Goal: Task Accomplishment & Management: Manage account settings

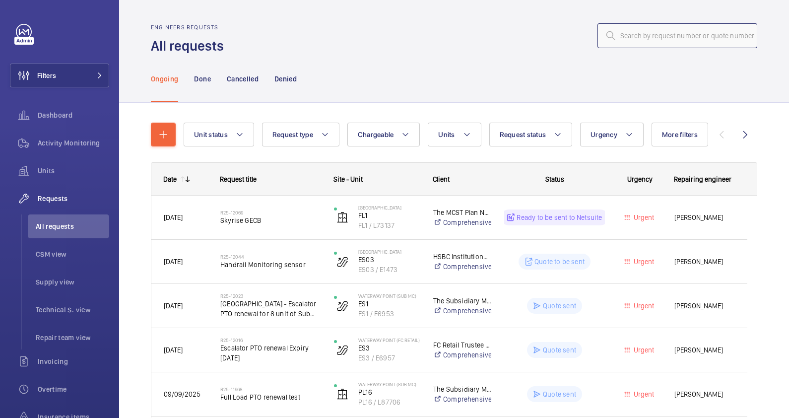
click at [611, 37] on input "text" at bounding box center [677, 35] width 160 height 25
paste input "R25-11935"
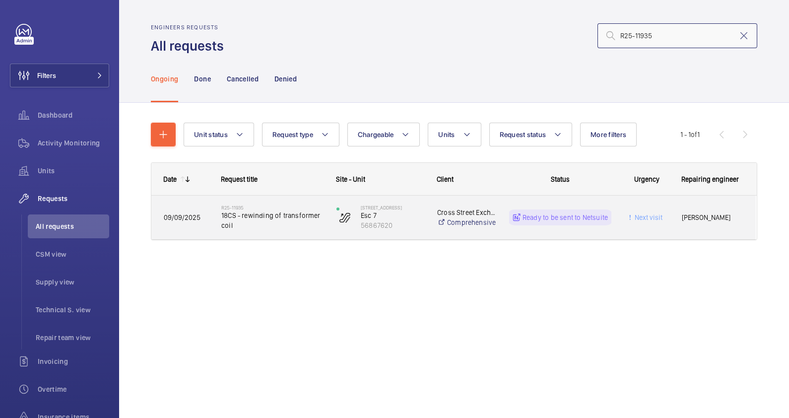
type input "R25-11935"
click at [295, 230] on div "R25-11935 18CS - rewinding of transformer coil" at bounding box center [272, 217] width 102 height 29
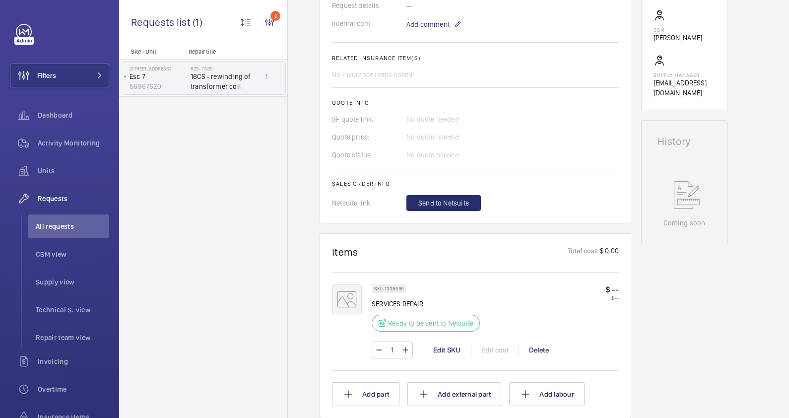
scroll to position [434, 0]
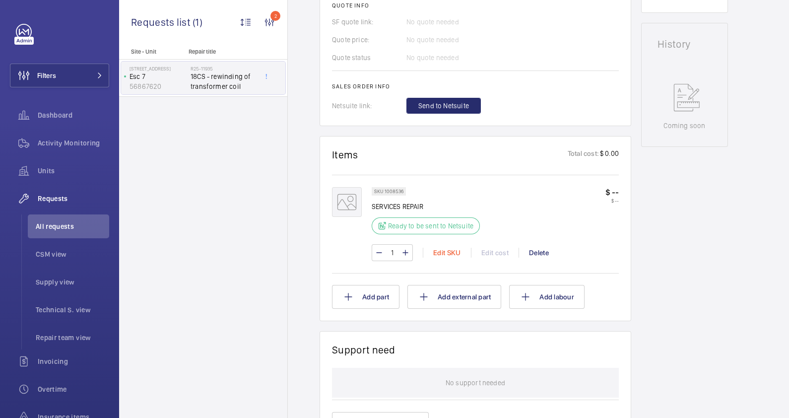
click at [439, 250] on div "Edit SKU" at bounding box center [447, 253] width 48 height 10
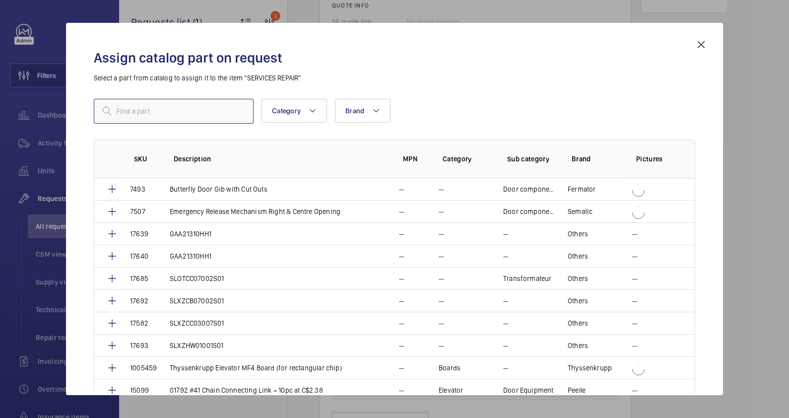
click at [126, 105] on input "text" at bounding box center [174, 111] width 160 height 25
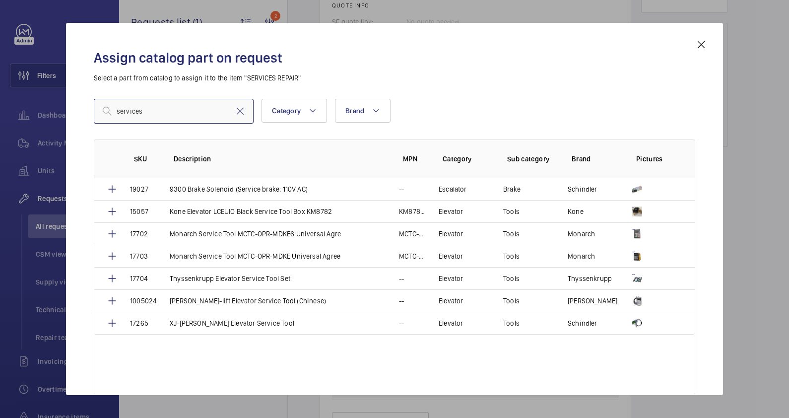
type input "services"
click at [705, 43] on mat-icon at bounding box center [701, 45] width 12 height 12
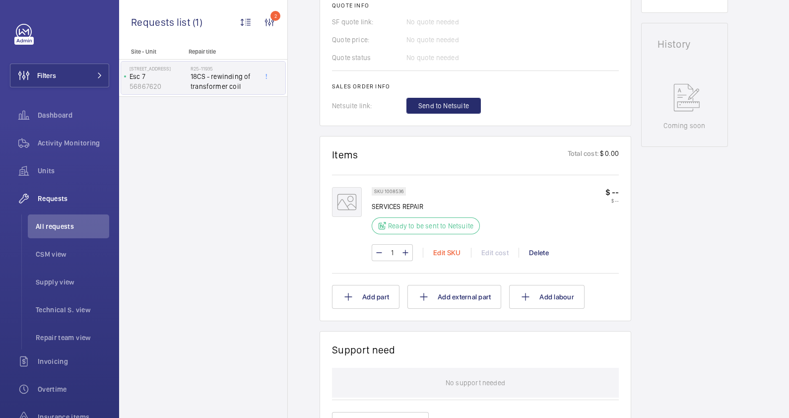
click at [448, 256] on div "Edit SKU" at bounding box center [447, 253] width 48 height 10
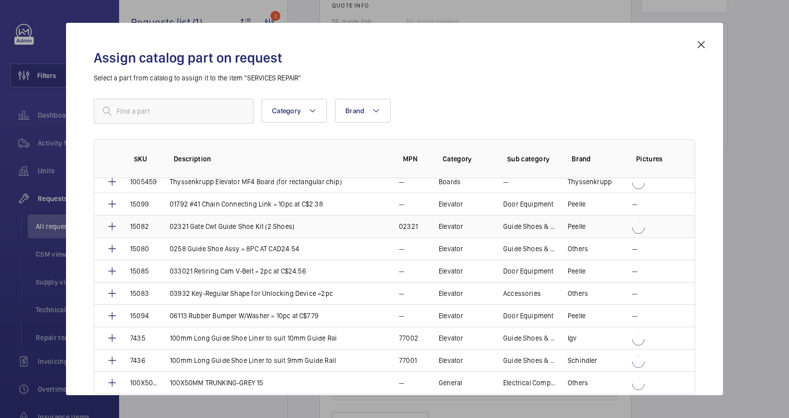
scroll to position [434, 0]
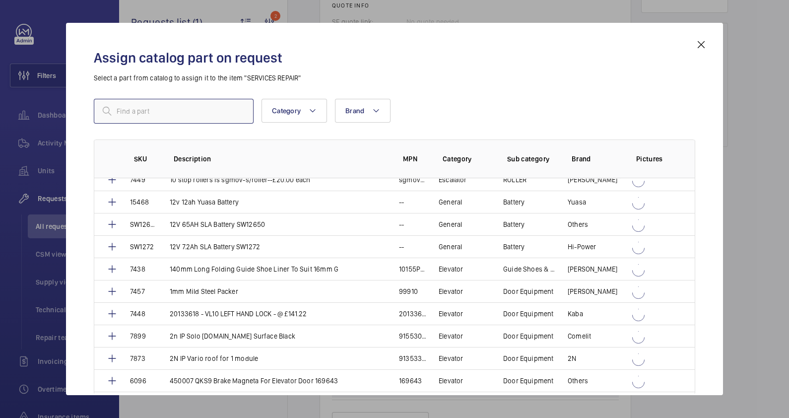
click at [170, 114] on input "text" at bounding box center [174, 111] width 160 height 25
click at [306, 114] on button "Category" at bounding box center [295, 111] width 66 height 24
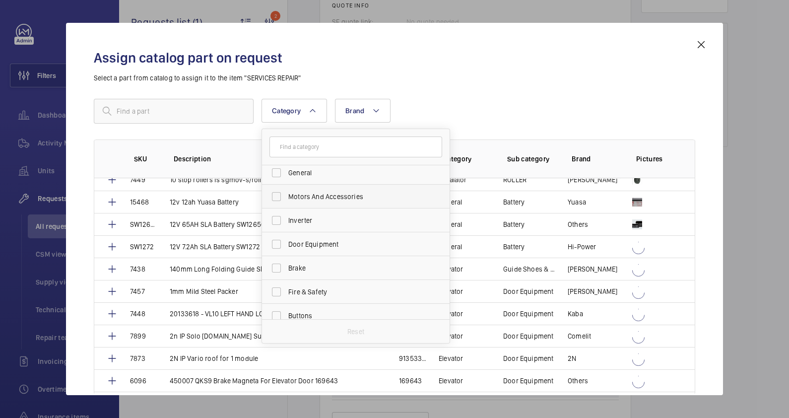
scroll to position [131, 0]
click at [446, 94] on div "Assign catalog part on request Select a part from catalog to assign it to the i…" at bounding box center [394, 217] width 625 height 356
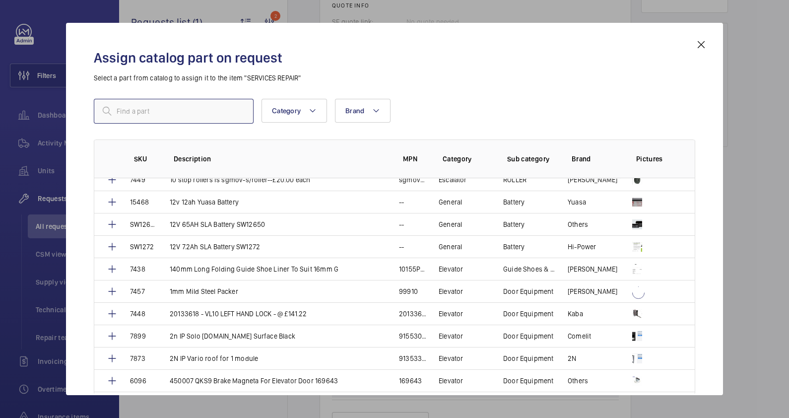
click at [186, 108] on input "text" at bounding box center [174, 111] width 160 height 25
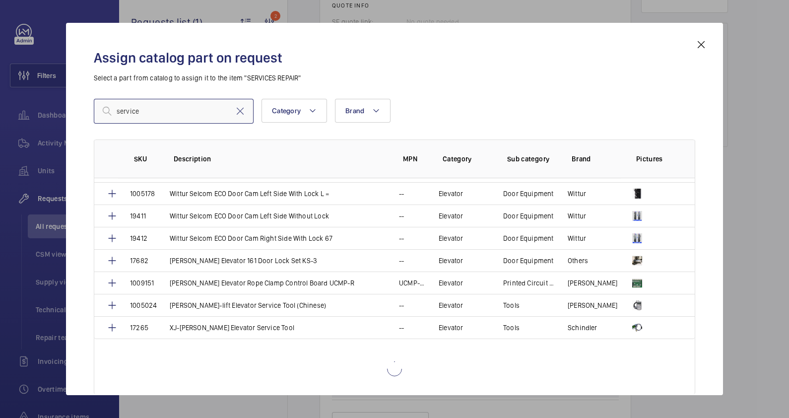
scroll to position [0, 0]
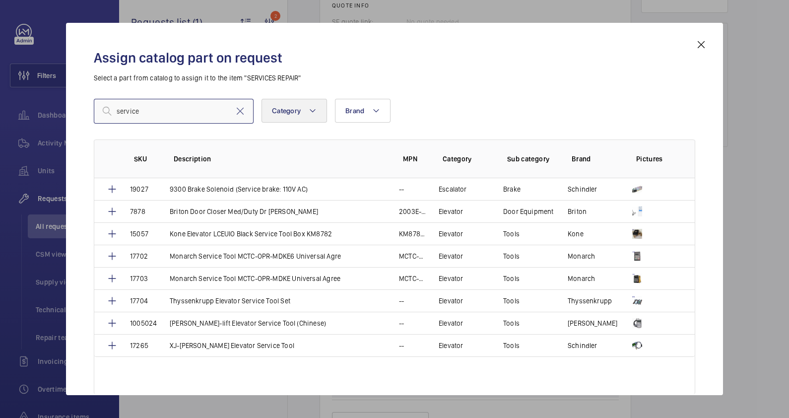
type input "service"
click at [295, 107] on span "Category" at bounding box center [286, 111] width 29 height 8
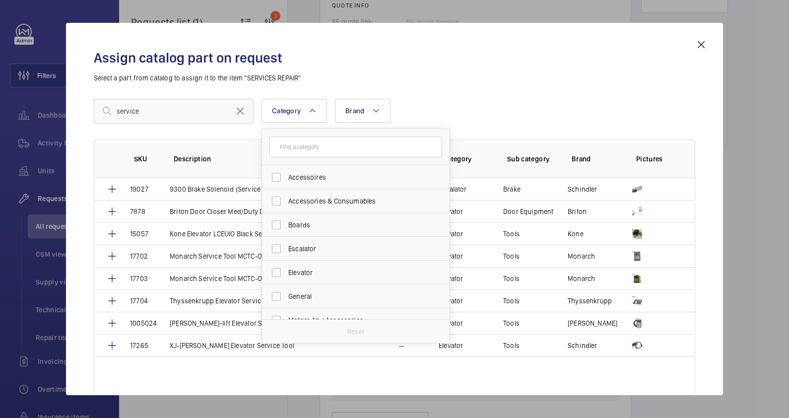
click at [472, 82] on p "Select a part from catalog to assign it to the item "SERVICES REPAIR"" at bounding box center [394, 78] width 601 height 10
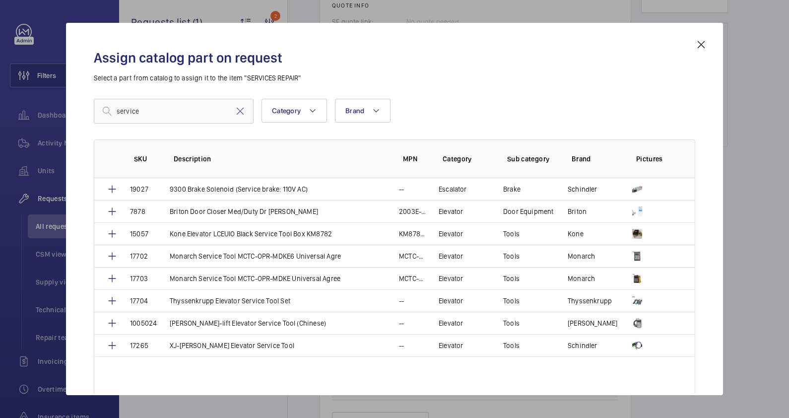
click at [700, 44] on mat-icon at bounding box center [701, 45] width 12 height 12
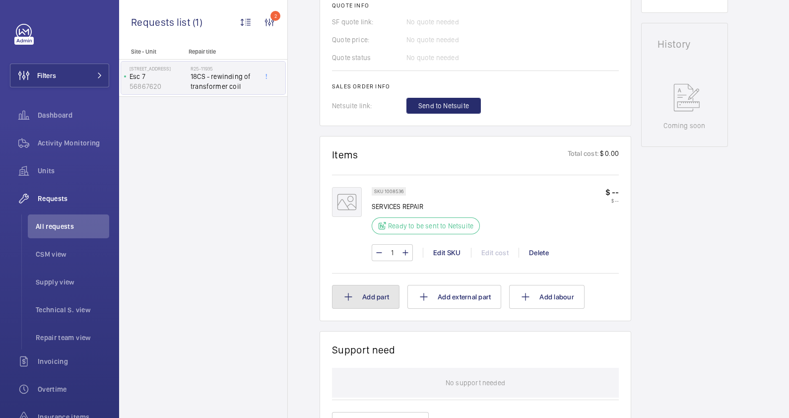
click at [381, 295] on button "Add part" at bounding box center [365, 297] width 67 height 24
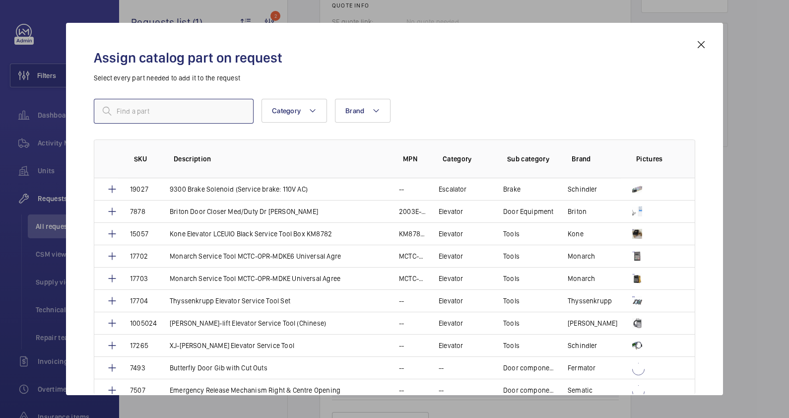
click at [168, 113] on input "text" at bounding box center [174, 111] width 160 height 25
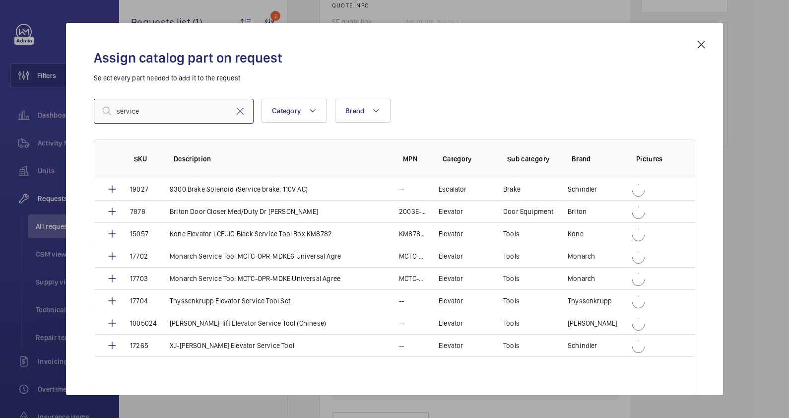
type input "service"
click at [452, 56] on h2 "Assign catalog part on request" at bounding box center [394, 58] width 601 height 18
click at [700, 44] on mat-icon at bounding box center [701, 45] width 12 height 12
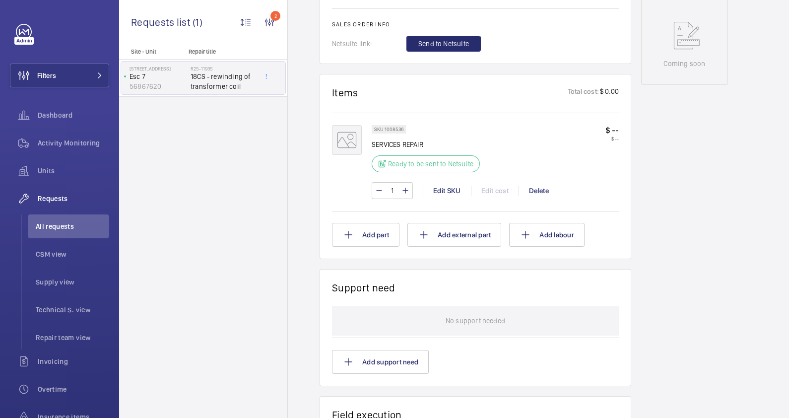
scroll to position [558, 0]
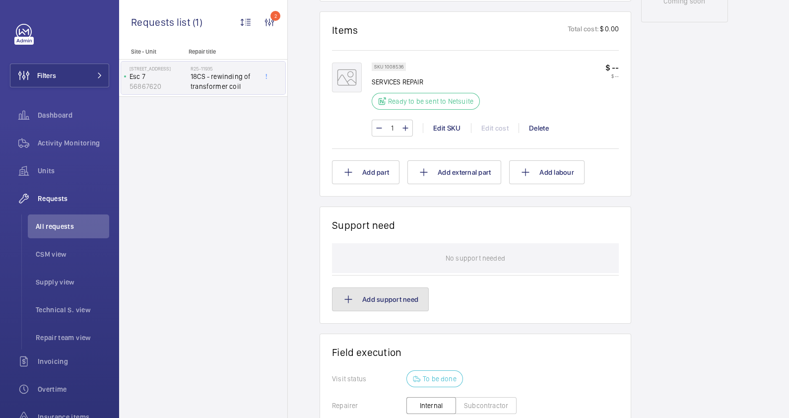
click at [368, 298] on button "Add support need" at bounding box center [380, 299] width 97 height 24
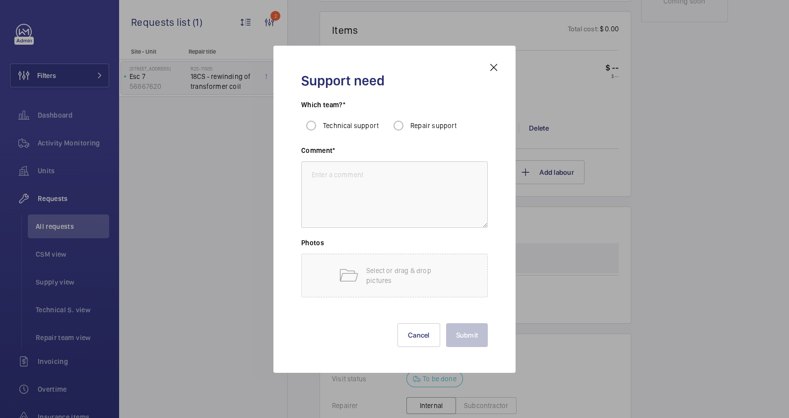
click at [494, 66] on mat-icon at bounding box center [494, 68] width 12 height 12
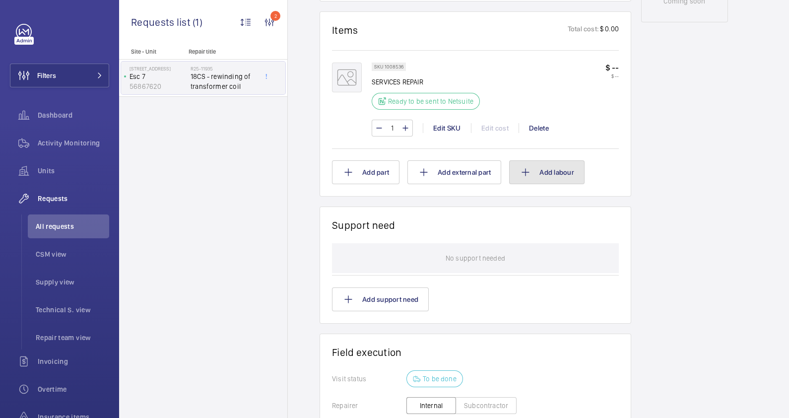
click at [530, 168] on mat-icon at bounding box center [526, 172] width 12 height 12
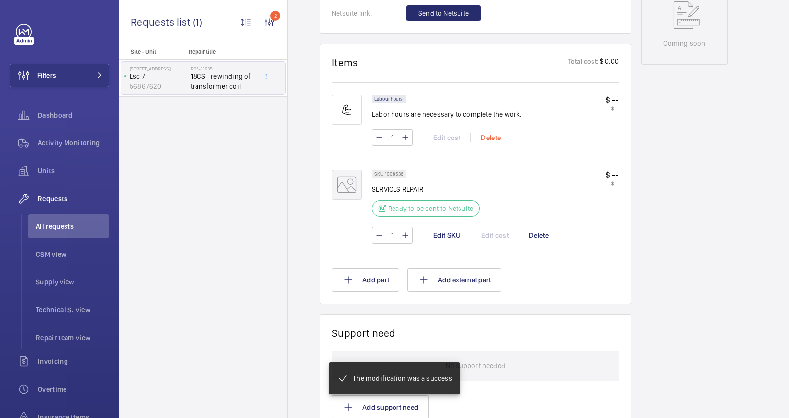
scroll to position [526, 0]
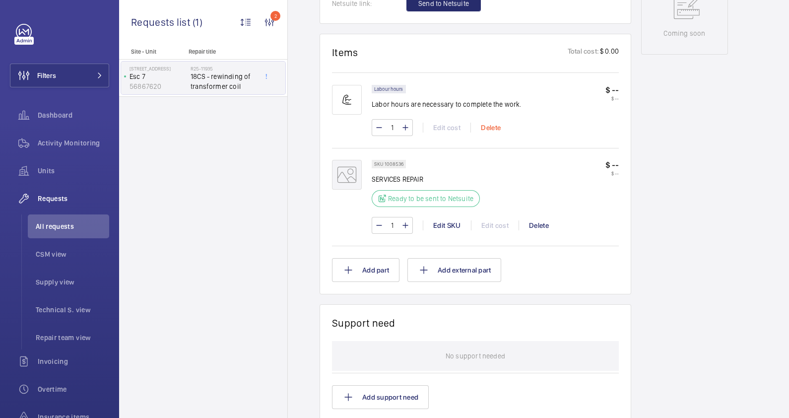
click at [489, 132] on div "Delete" at bounding box center [490, 128] width 40 height 10
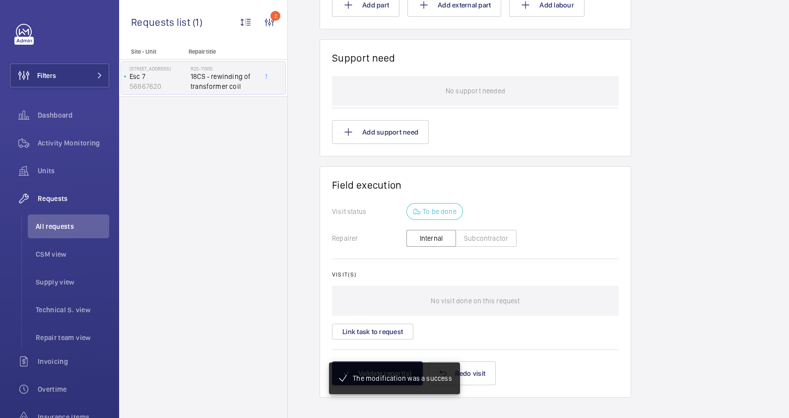
scroll to position [539, 0]
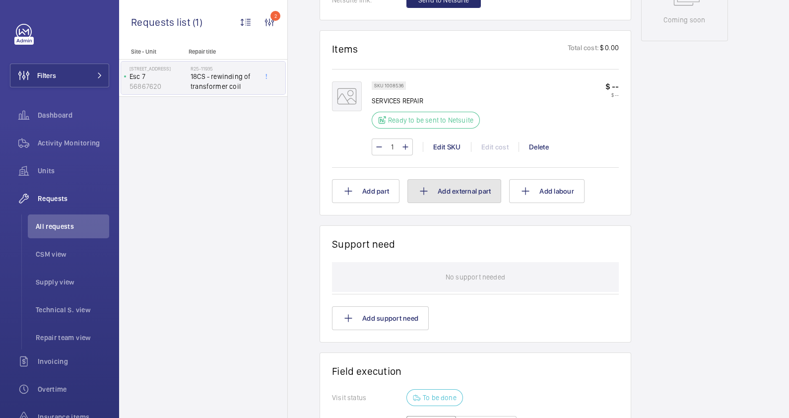
click at [463, 194] on button "Add external part" at bounding box center [454, 191] width 94 height 24
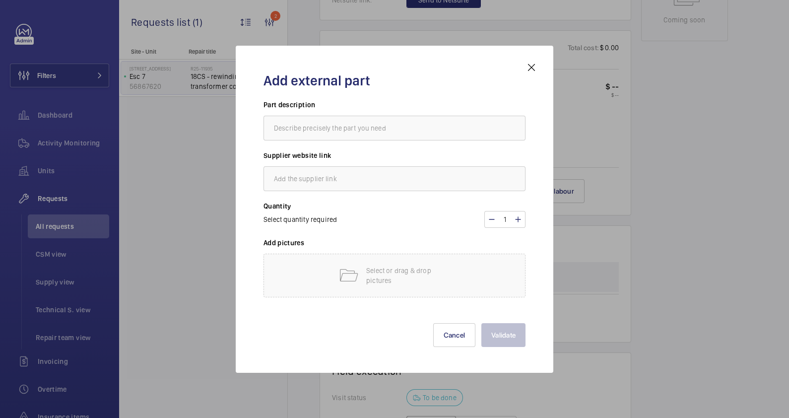
click at [533, 70] on mat-icon at bounding box center [531, 68] width 12 height 12
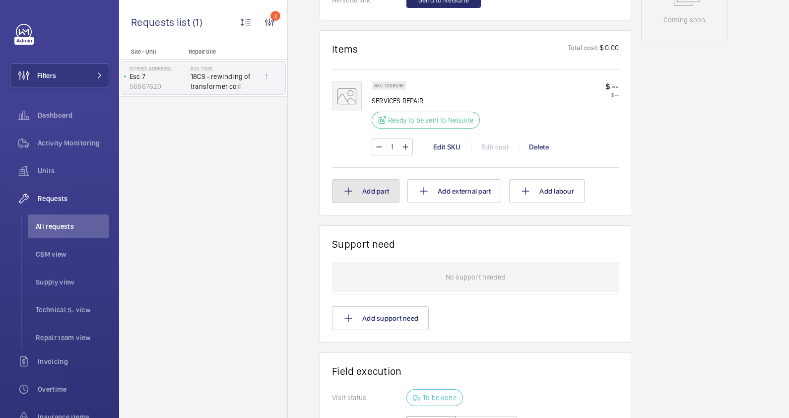
click at [386, 194] on button "Add part" at bounding box center [365, 191] width 67 height 24
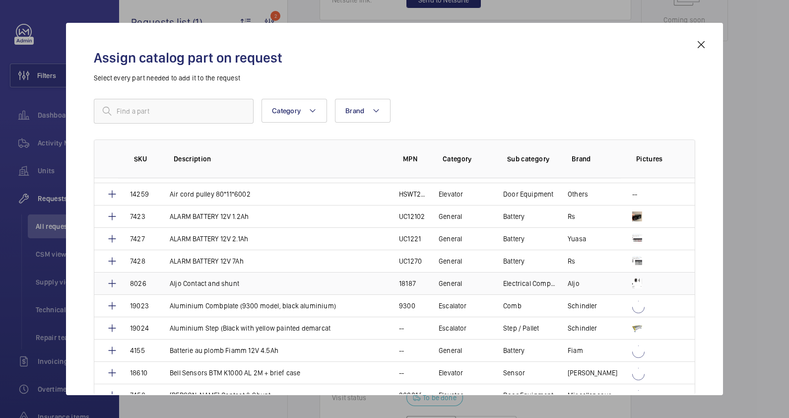
scroll to position [1142, 0]
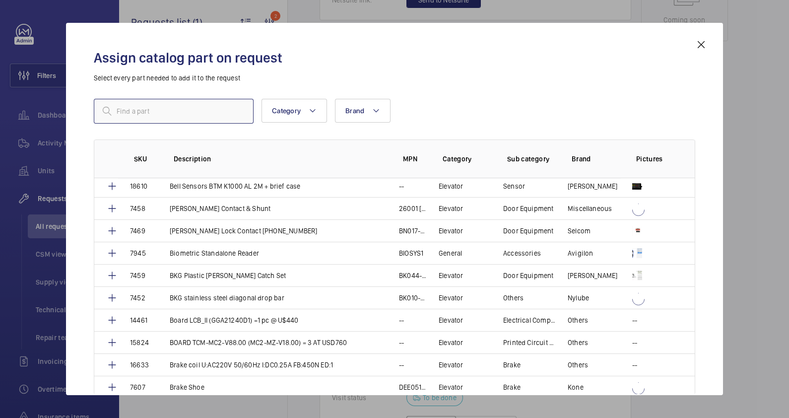
click at [193, 112] on input "text" at bounding box center [174, 111] width 160 height 25
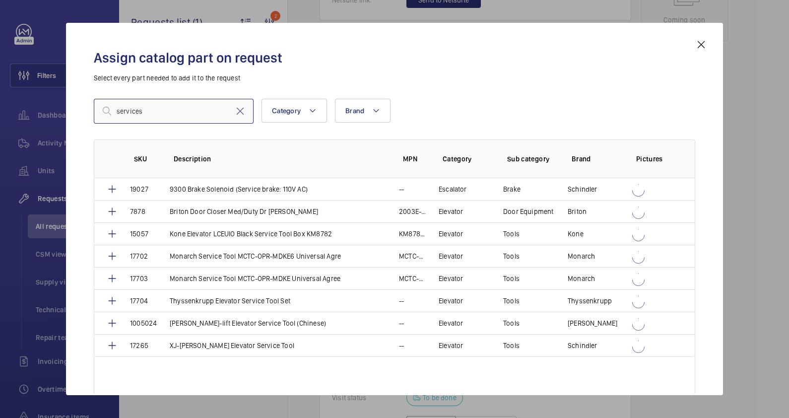
scroll to position [0, 0]
type input "service"
click at [704, 44] on mat-icon at bounding box center [701, 45] width 12 height 12
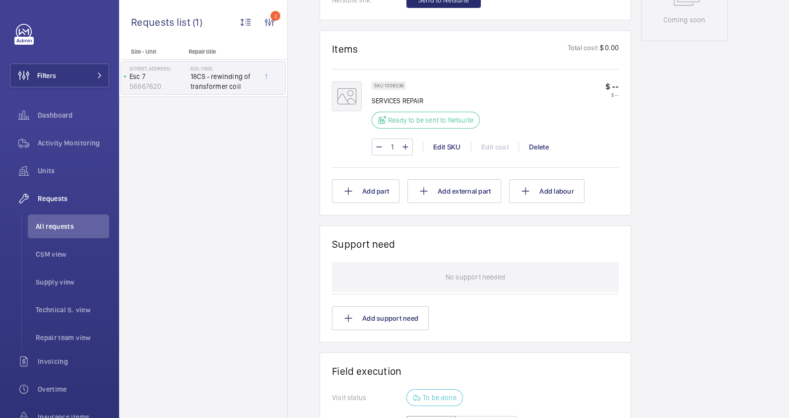
scroll to position [477, 0]
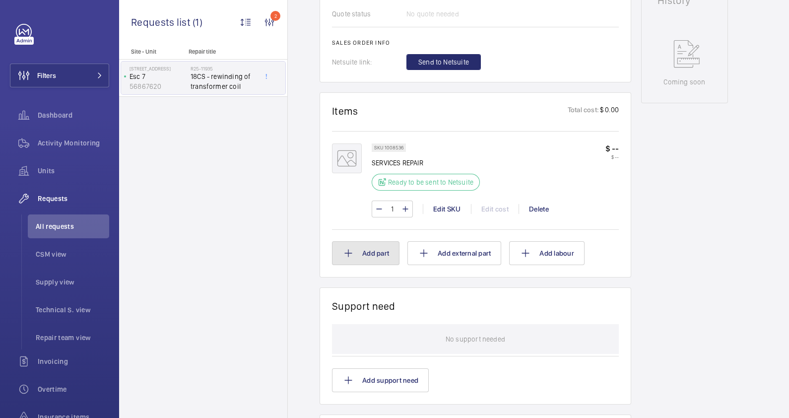
click at [388, 251] on button "Add part" at bounding box center [365, 253] width 67 height 24
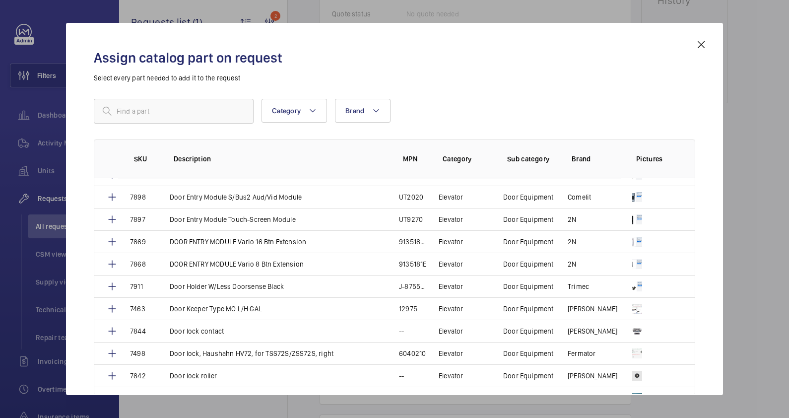
scroll to position [2687, 0]
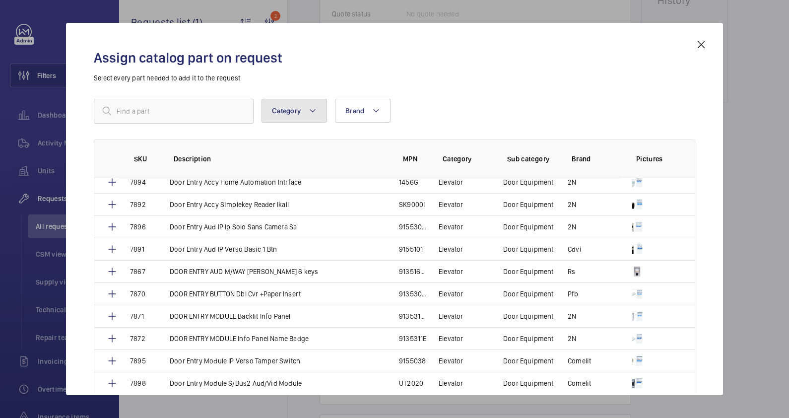
click at [313, 111] on mat-icon at bounding box center [313, 111] width 8 height 12
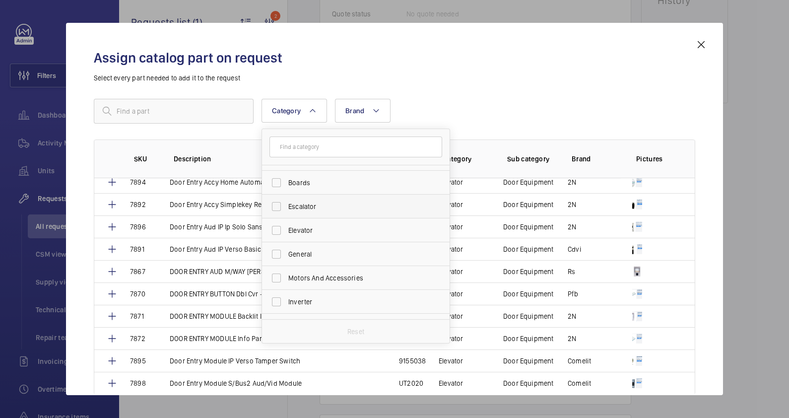
scroll to position [62, 0]
click at [291, 236] on span "General" at bounding box center [356, 235] width 136 height 10
click at [286, 236] on input "General" at bounding box center [276, 235] width 20 height 20
checkbox input "true"
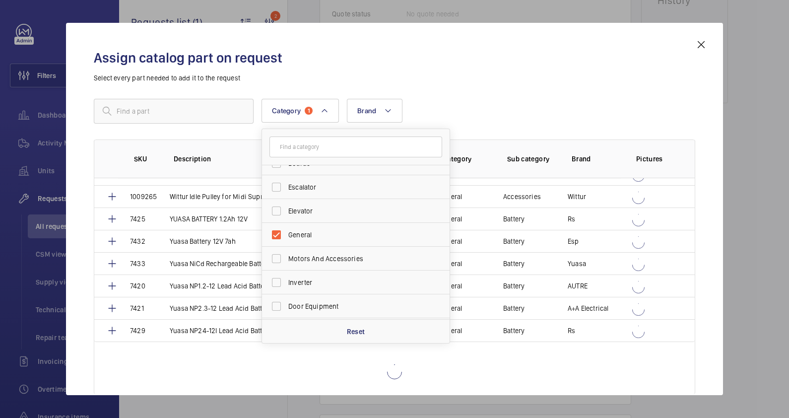
click at [549, 91] on div "Assign catalog part on request Select every part needed to add it to the reques…" at bounding box center [394, 217] width 625 height 356
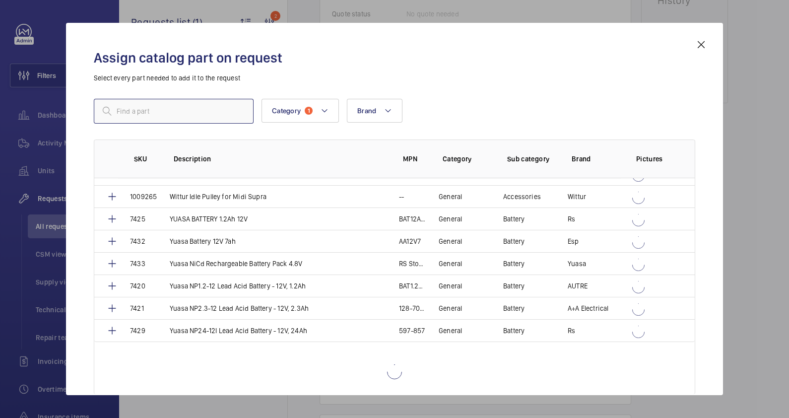
click at [174, 113] on input "text" at bounding box center [174, 111] width 160 height 25
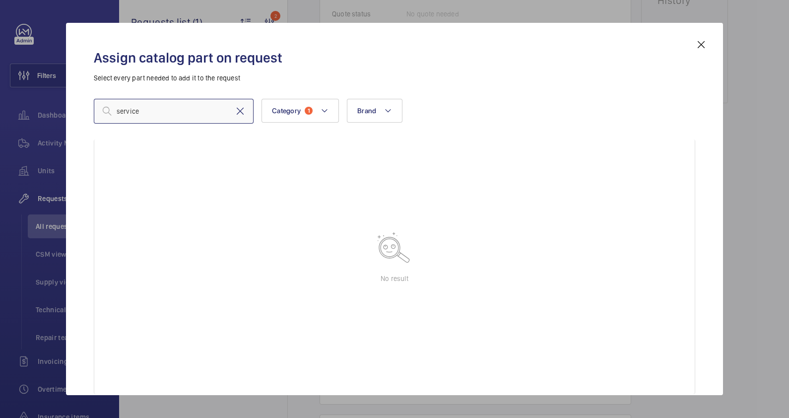
type input "service"
click at [240, 112] on mat-icon at bounding box center [240, 111] width 12 height 12
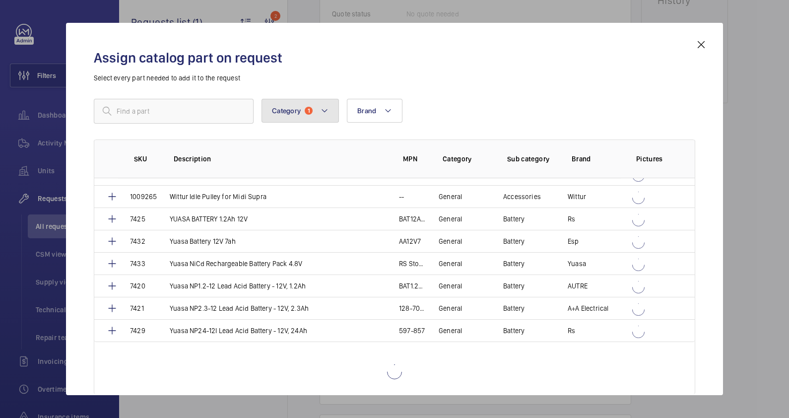
click at [328, 109] on button "Category 1" at bounding box center [300, 111] width 77 height 24
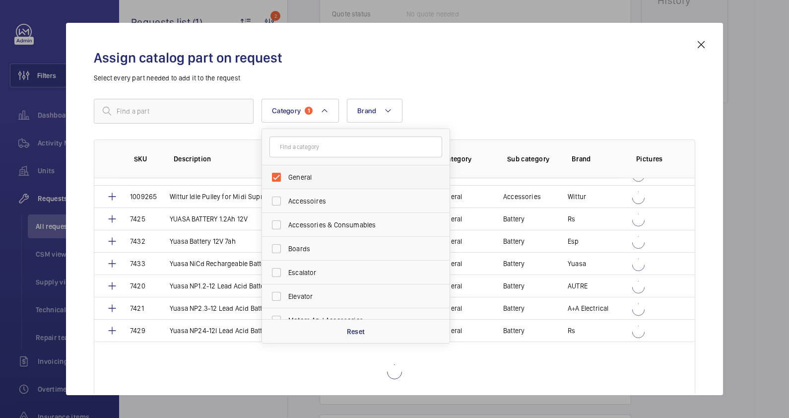
click at [277, 176] on label "General" at bounding box center [348, 177] width 173 height 24
click at [277, 176] on input "General" at bounding box center [276, 177] width 20 height 20
checkbox input "false"
click at [489, 83] on div "Assign catalog part on request Select every part needed to add it to the reques…" at bounding box center [394, 217] width 625 height 356
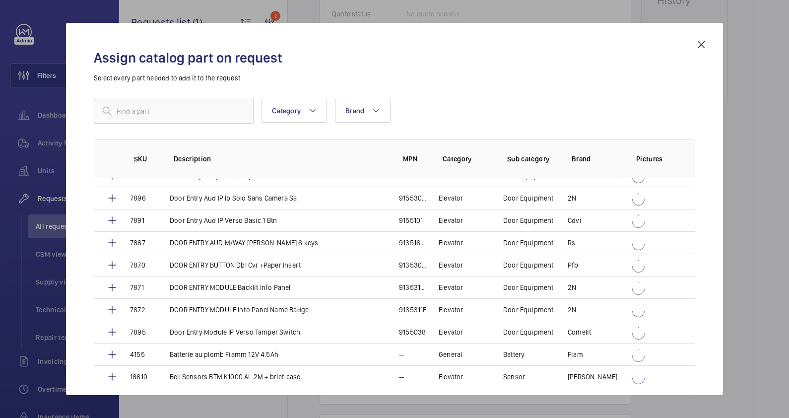
scroll to position [2687, 0]
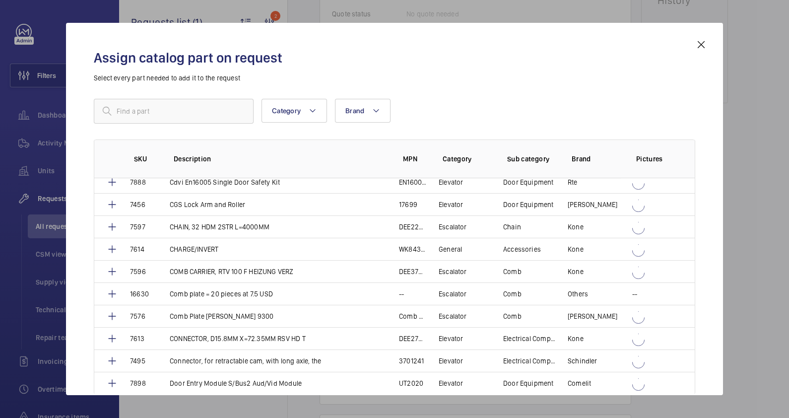
click at [703, 44] on mat-icon at bounding box center [701, 45] width 12 height 12
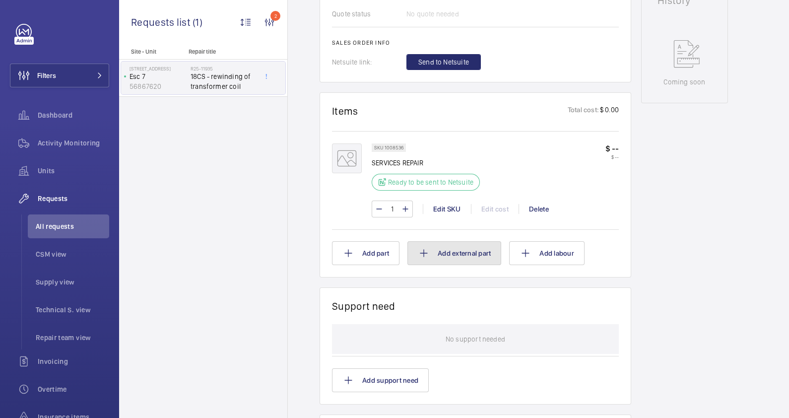
click at [468, 255] on button "Add external part" at bounding box center [454, 253] width 94 height 24
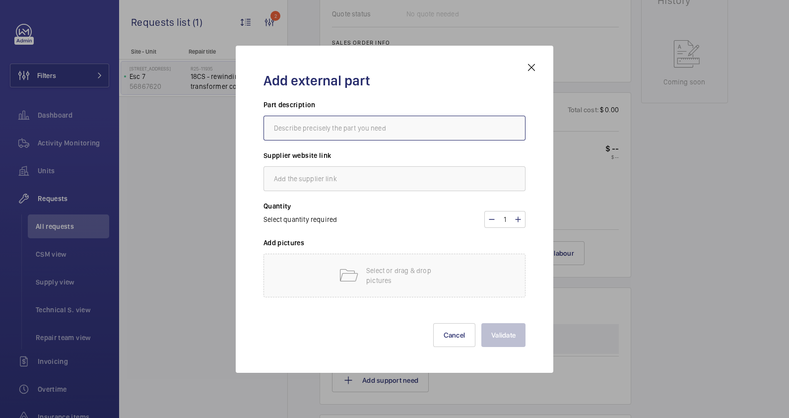
click at [328, 123] on input "text" at bounding box center [394, 128] width 262 height 25
click at [530, 67] on mat-icon at bounding box center [531, 68] width 12 height 12
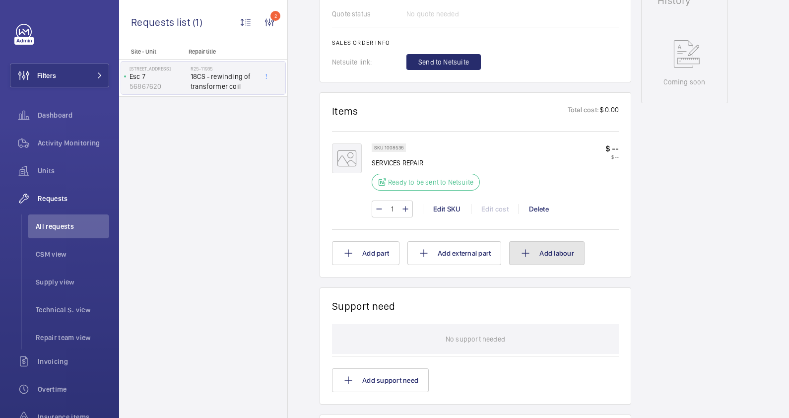
drag, startPoint x: 561, startPoint y: 253, endPoint x: 601, endPoint y: 217, distance: 53.1
click at [572, 245] on button "Add labour" at bounding box center [546, 253] width 75 height 24
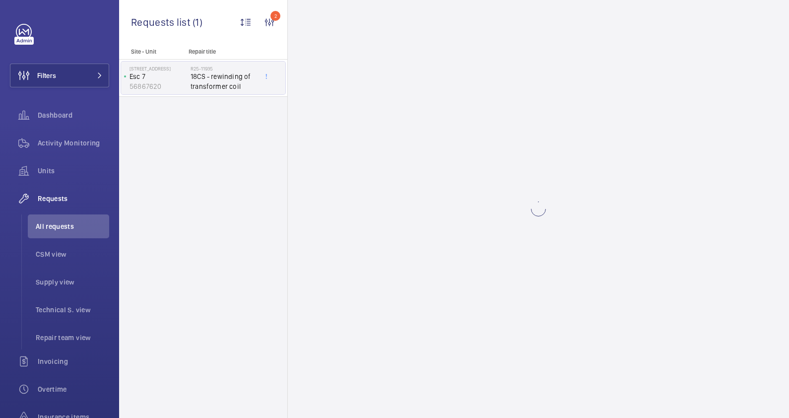
click at [601, 217] on wm-front-async-data-loader at bounding box center [538, 209] width 501 height 418
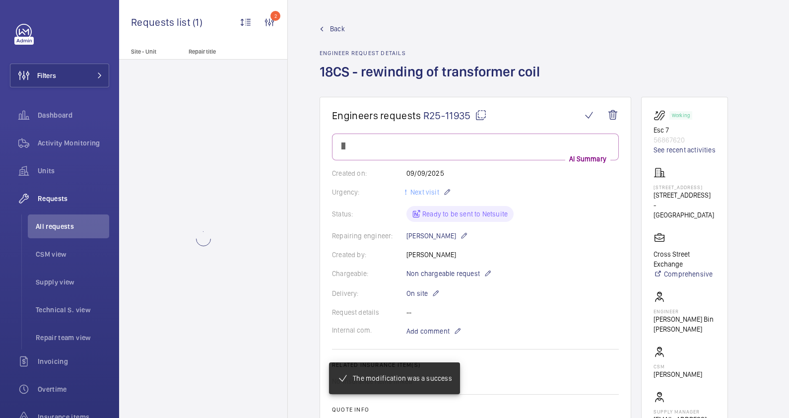
scroll to position [477, 0]
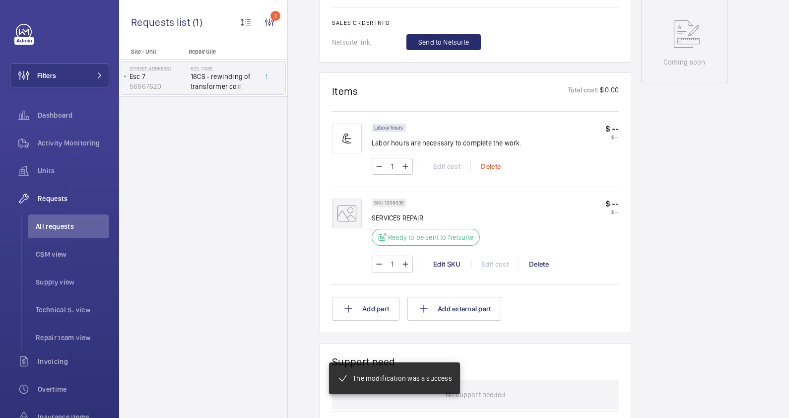
scroll to position [507, 0]
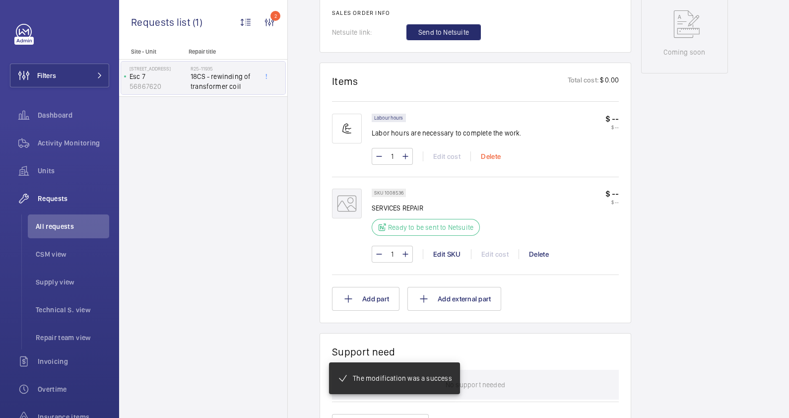
click at [484, 153] on div "Delete" at bounding box center [490, 156] width 40 height 10
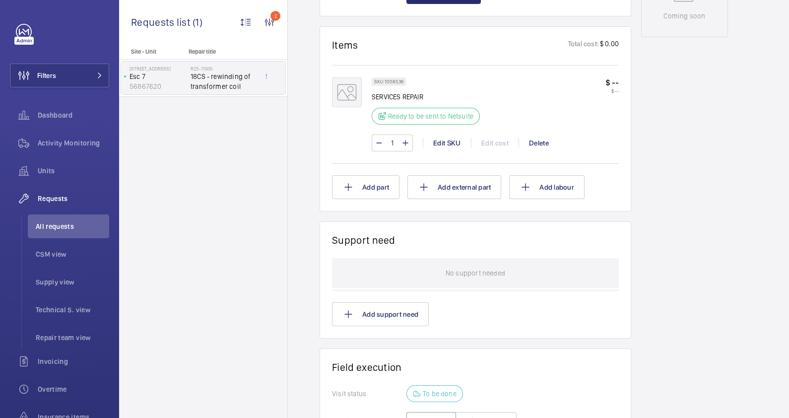
scroll to position [487, 0]
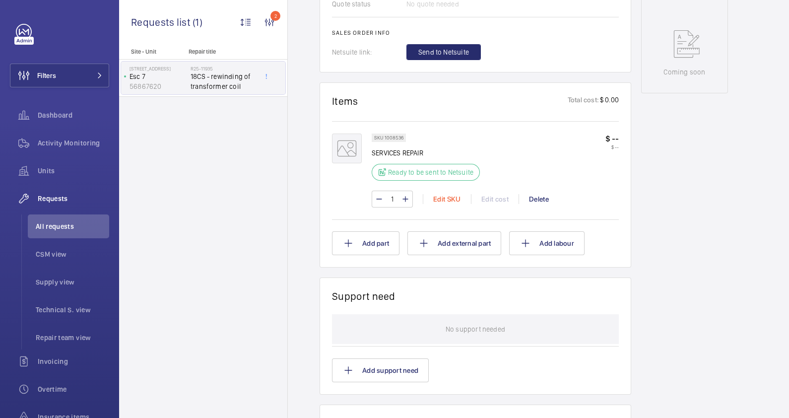
click at [435, 197] on div "Edit SKU" at bounding box center [447, 199] width 48 height 10
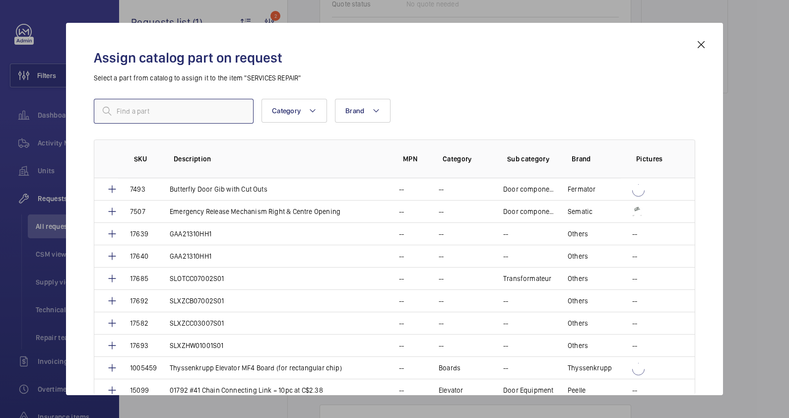
click at [123, 113] on input "text" at bounding box center [174, 111] width 160 height 25
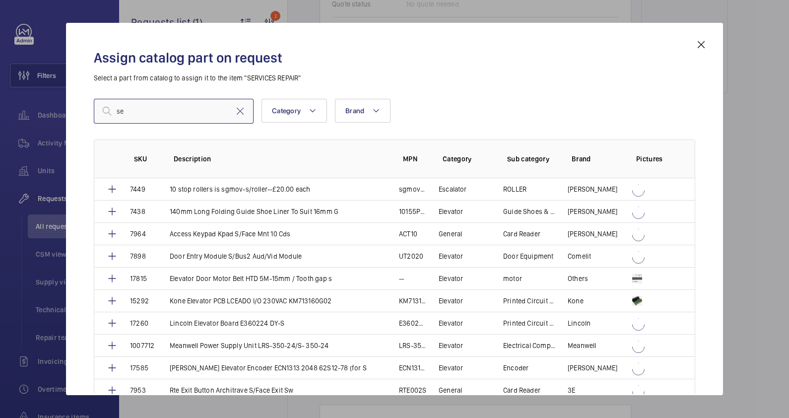
type input "s"
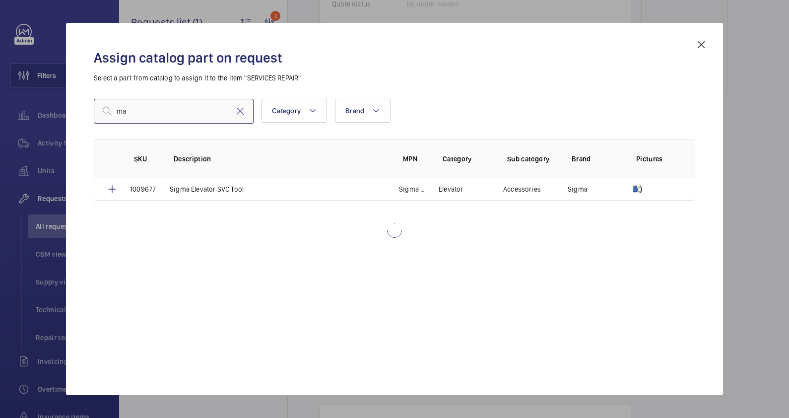
type input "m"
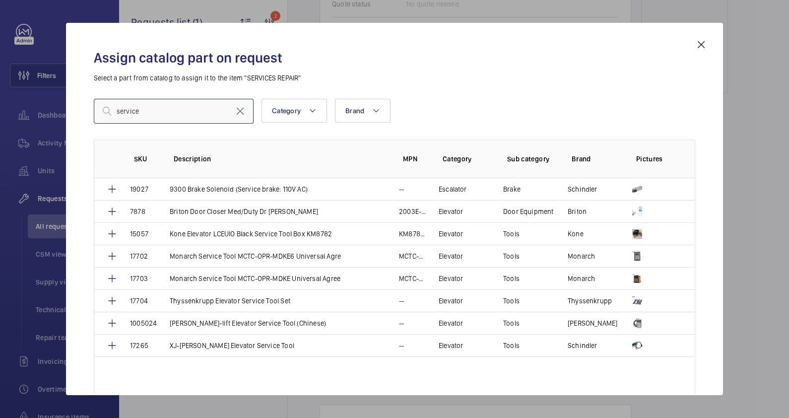
type input "service"
click at [700, 43] on mat-icon at bounding box center [701, 45] width 12 height 12
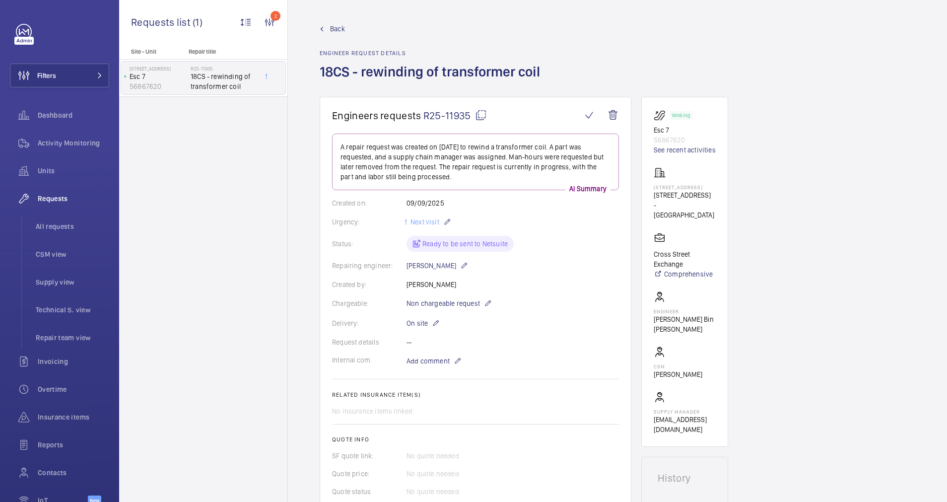
scroll to position [298, 0]
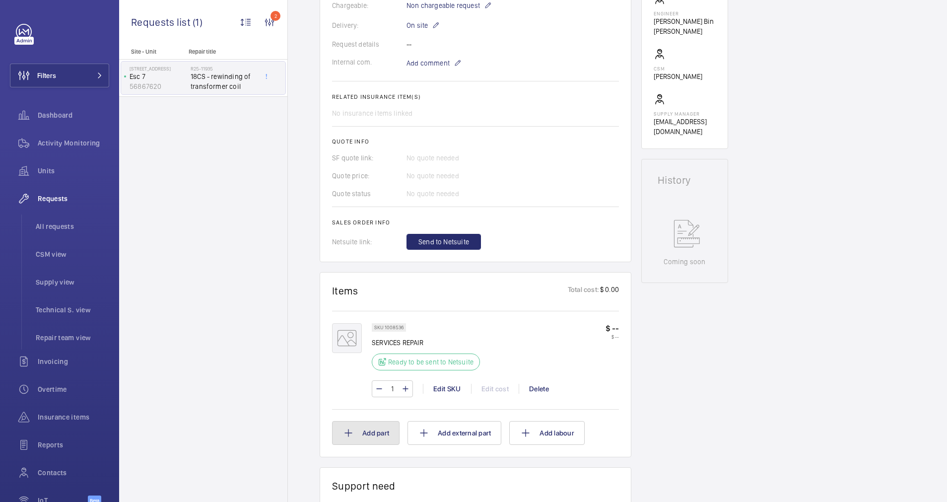
click at [375, 417] on button "Add part" at bounding box center [365, 433] width 67 height 24
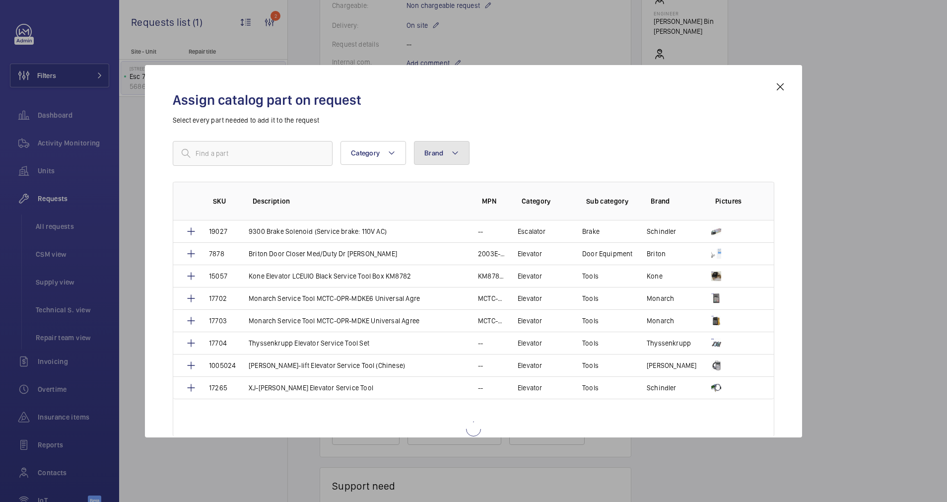
click at [458, 156] on mat-icon at bounding box center [455, 153] width 8 height 12
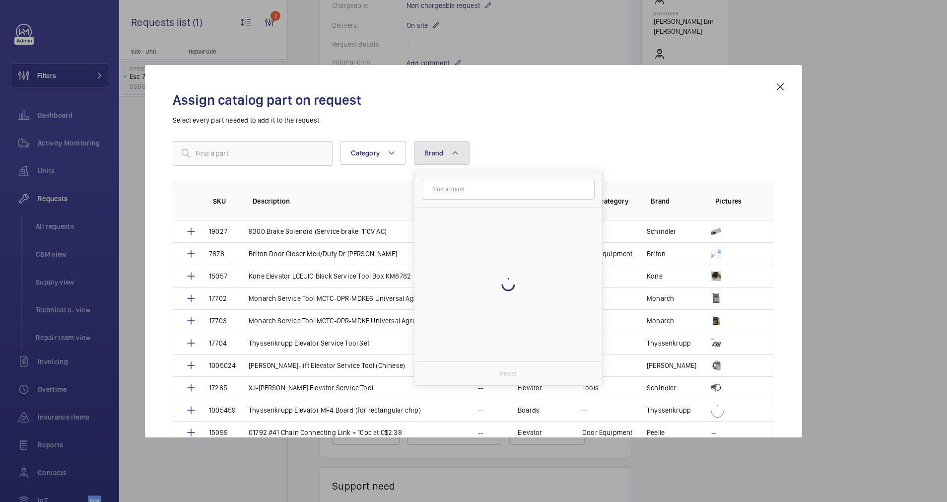
click at [436, 154] on span "Brand" at bounding box center [433, 153] width 19 height 8
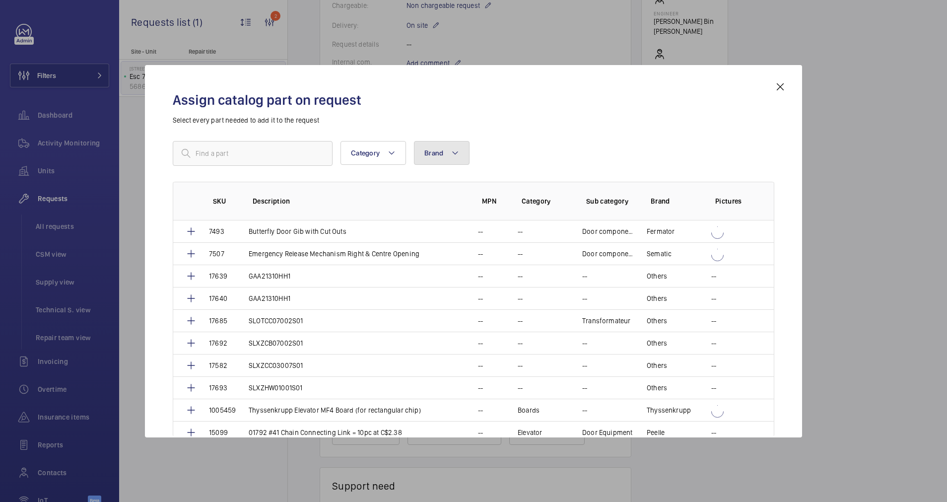
click at [453, 152] on mat-icon at bounding box center [455, 153] width 8 height 12
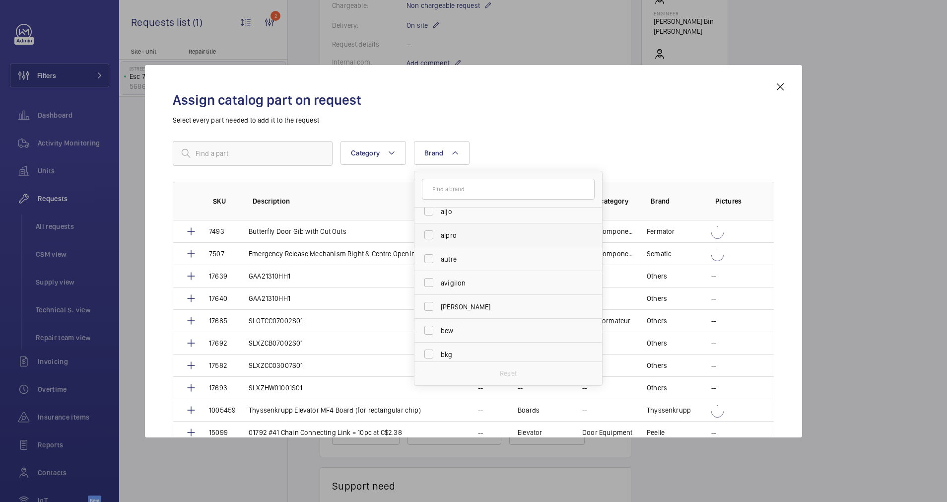
scroll to position [372, 0]
click at [577, 111] on div "Assign catalog part on request Select every part needed to add it to the request" at bounding box center [473, 108] width 601 height 34
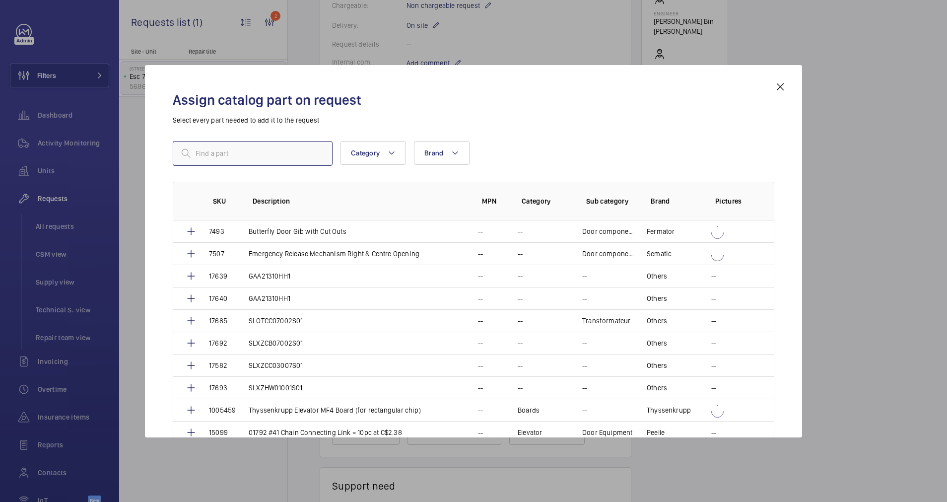
click at [255, 148] on input "text" at bounding box center [253, 153] width 160 height 25
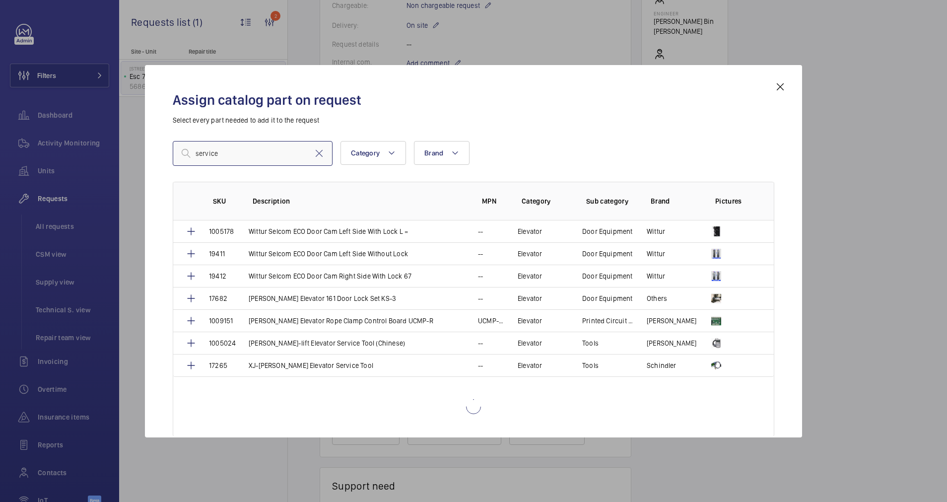
scroll to position [0, 0]
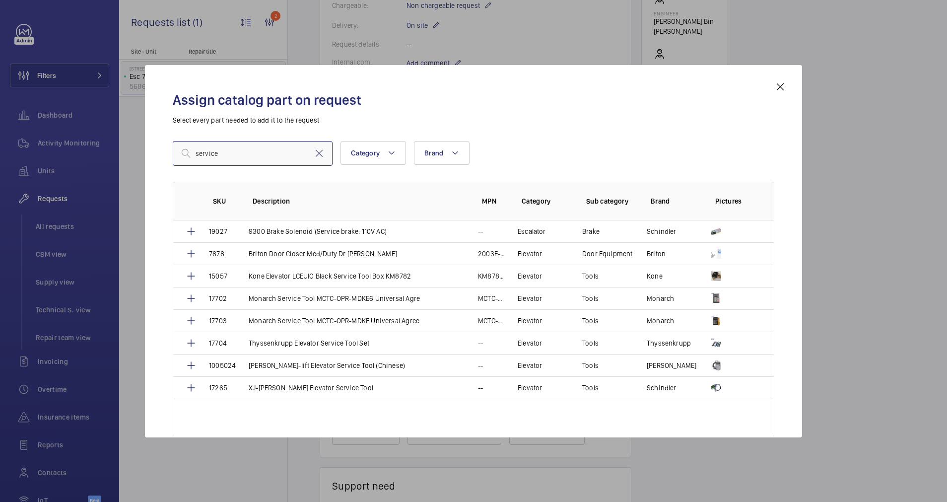
type input "service"
click at [781, 86] on mat-icon at bounding box center [780, 87] width 12 height 12
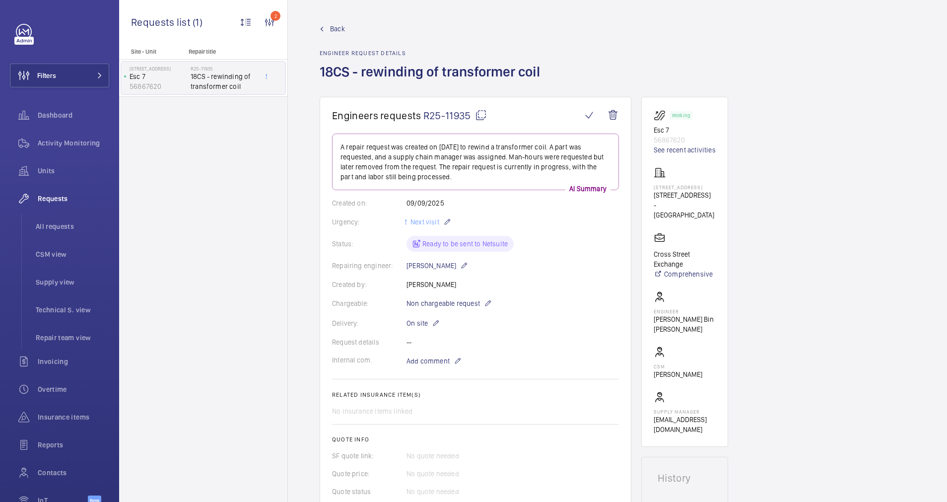
scroll to position [298, 0]
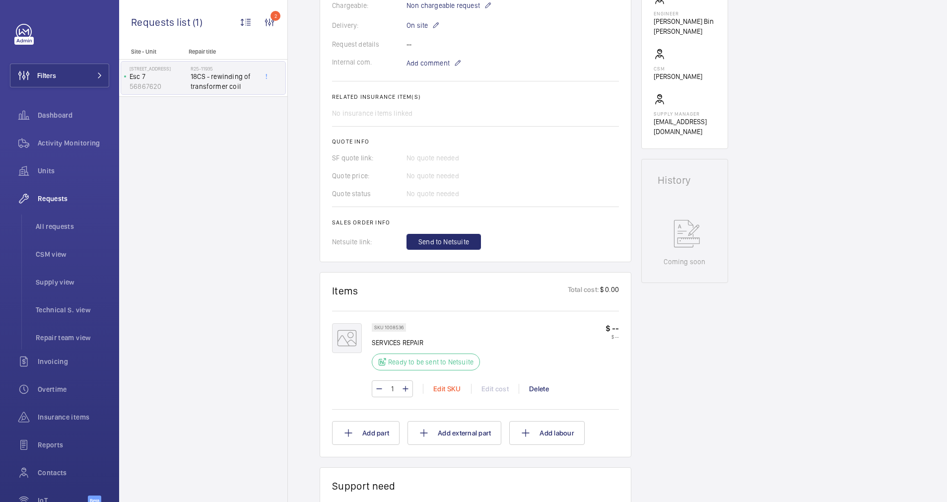
click at [448, 384] on div "Edit SKU" at bounding box center [447, 389] width 48 height 10
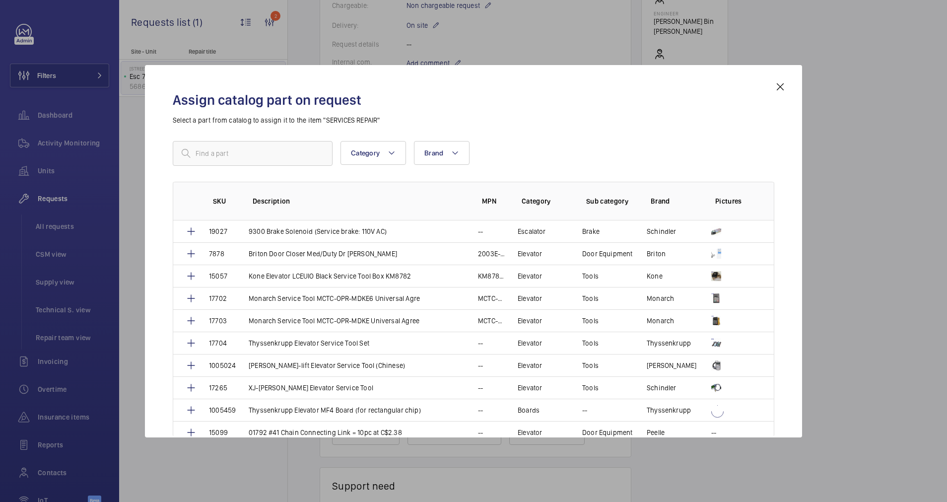
click at [778, 86] on mat-icon at bounding box center [780, 87] width 12 height 12
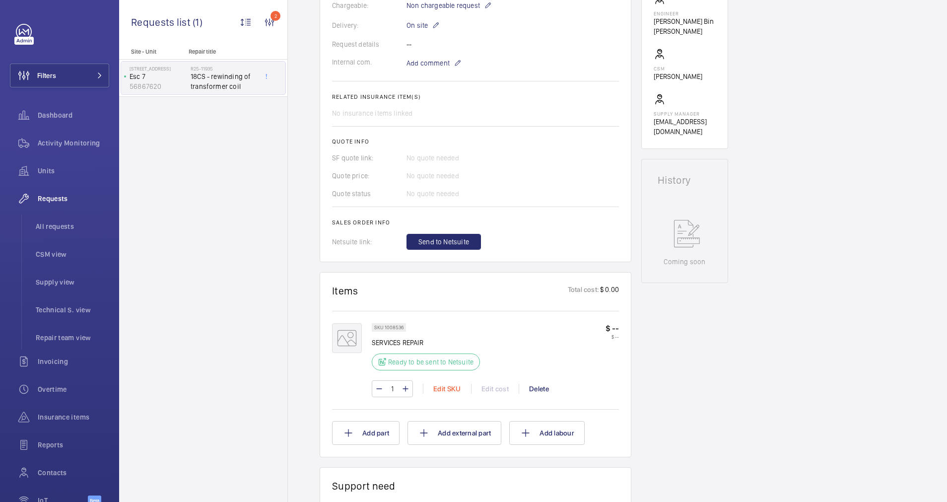
click at [450, 387] on div "Edit SKU" at bounding box center [447, 389] width 48 height 10
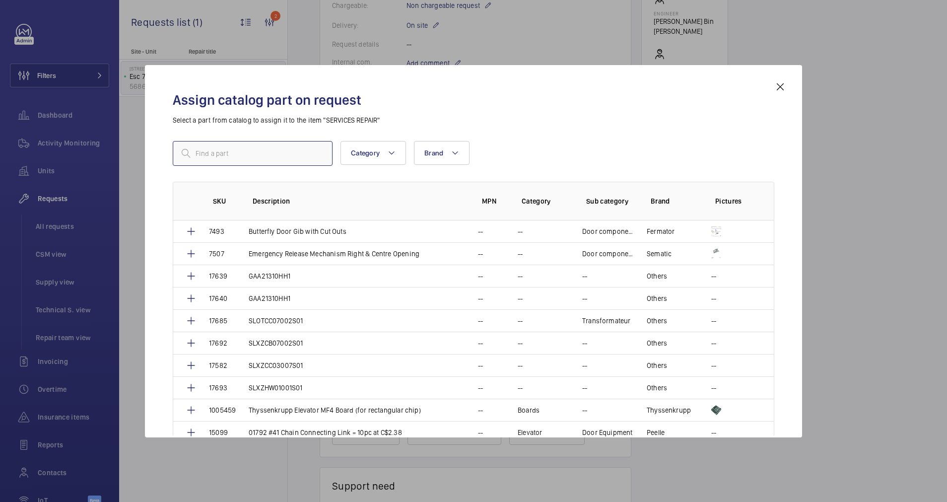
click at [217, 146] on input "text" at bounding box center [253, 153] width 160 height 25
paste input "1008537"
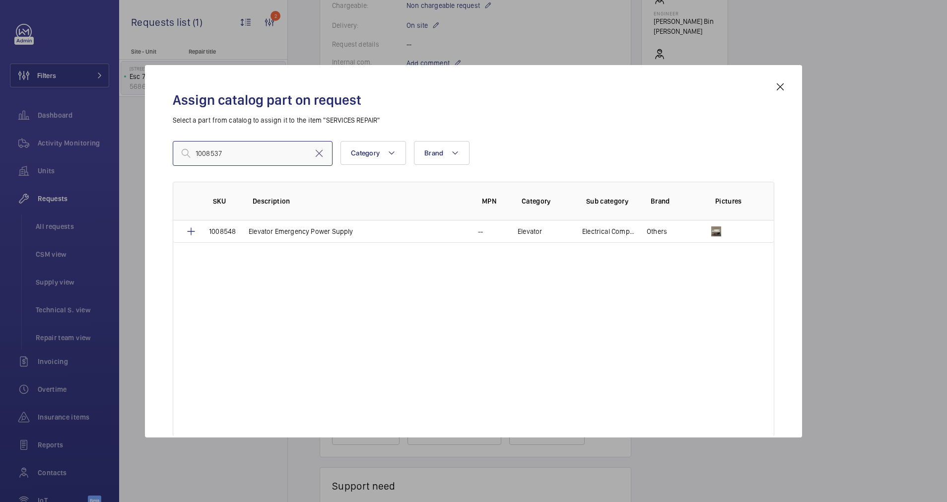
type input "1008537"
click at [784, 87] on mat-icon at bounding box center [780, 87] width 12 height 12
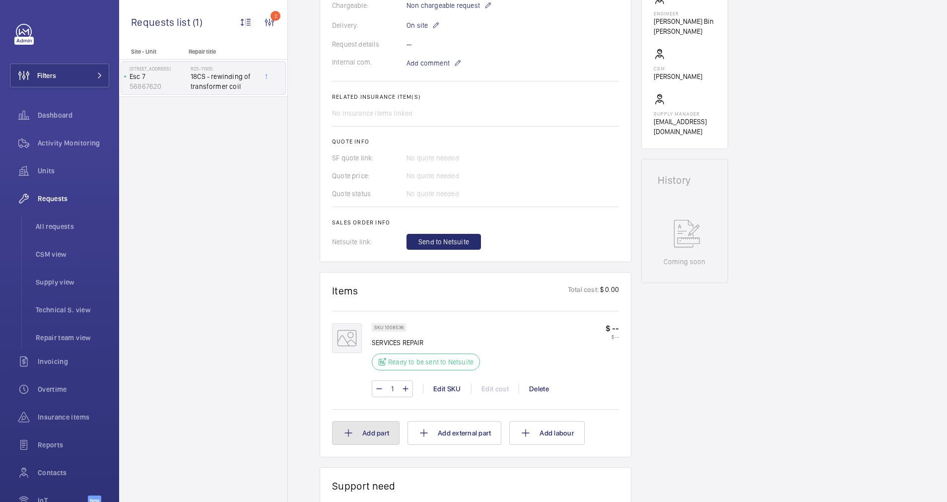
click at [389, 417] on button "Add part" at bounding box center [365, 433] width 67 height 24
click at [384, 132] on h2 "Assign catalog part on request" at bounding box center [473, 130] width 481 height 15
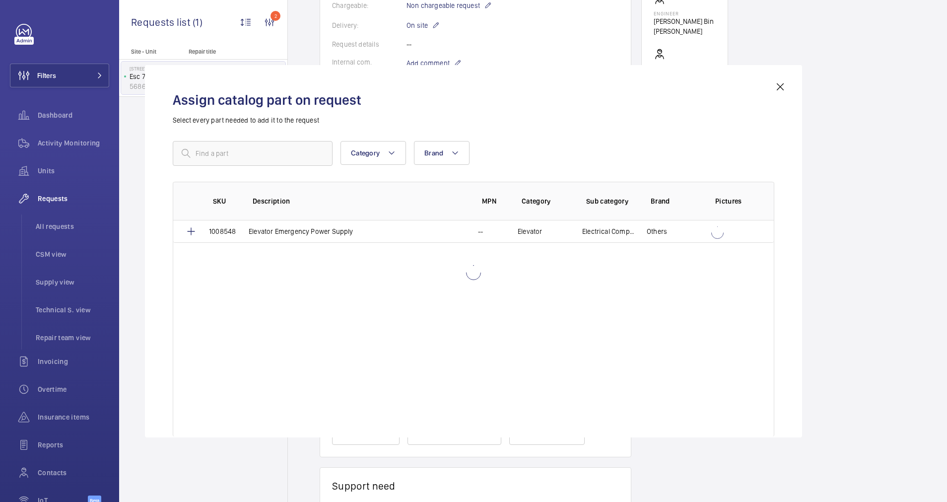
click at [220, 155] on div "Site - Unit Repair title [STREET_ADDRESS] 56867620 R25-11935 18CS - rewinding o…" at bounding box center [203, 275] width 168 height 454
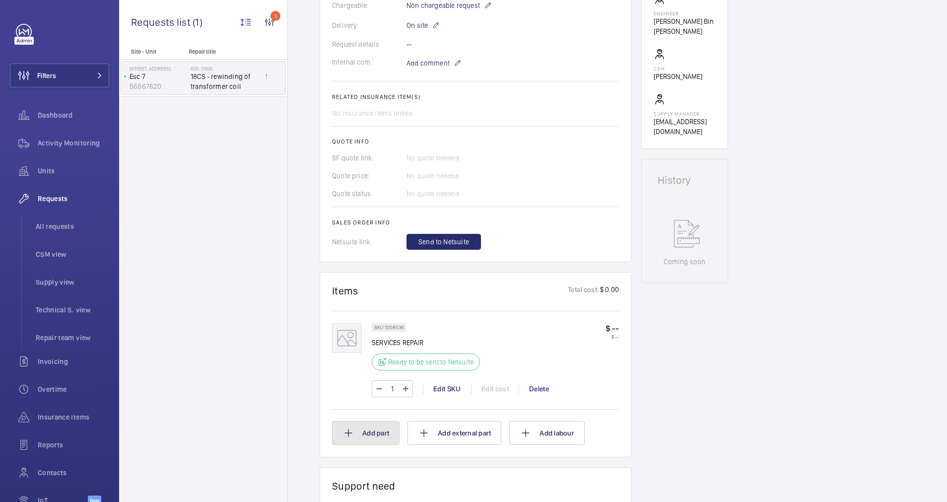
click at [368, 417] on button "Add part" at bounding box center [365, 433] width 67 height 24
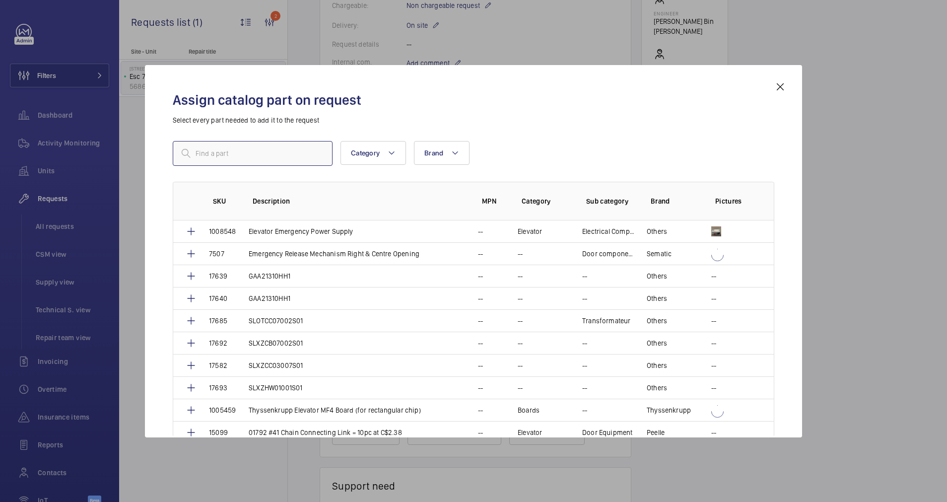
click at [203, 155] on input "text" at bounding box center [253, 153] width 160 height 25
paste input "1008537"
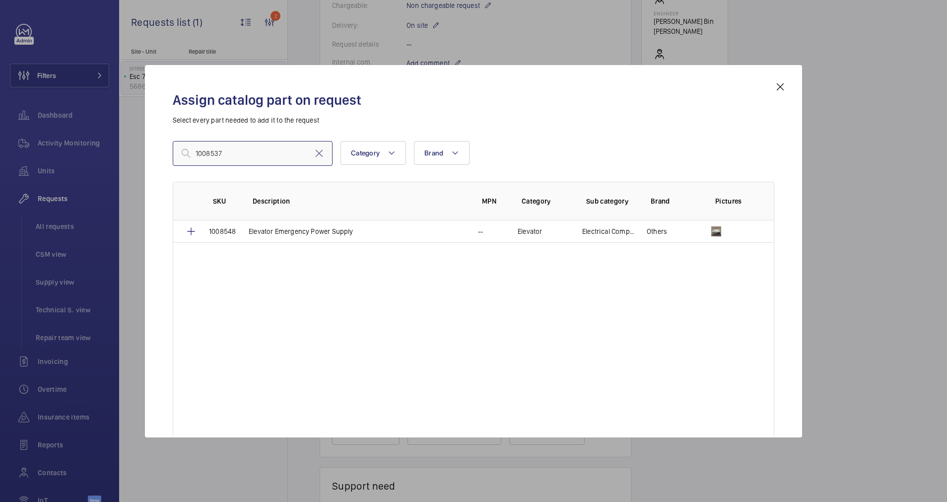
type input "1008537"
click at [782, 86] on mat-icon at bounding box center [780, 87] width 12 height 12
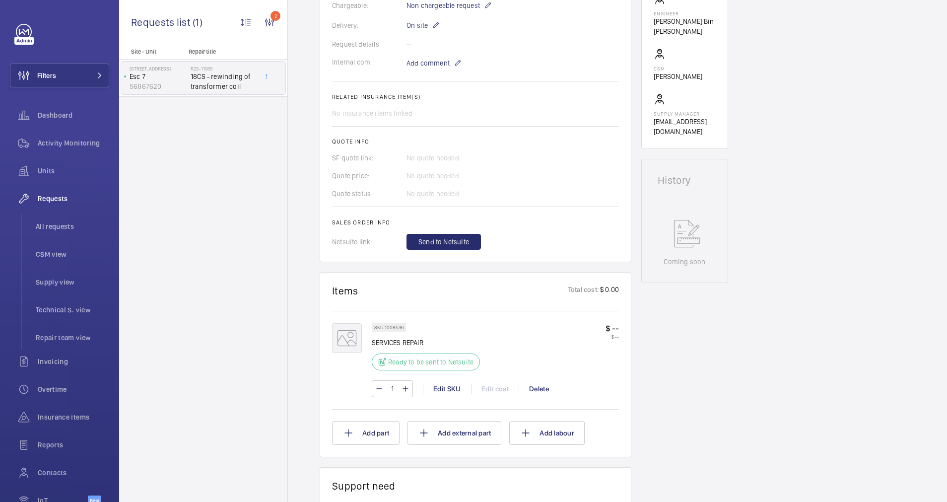
scroll to position [0, 0]
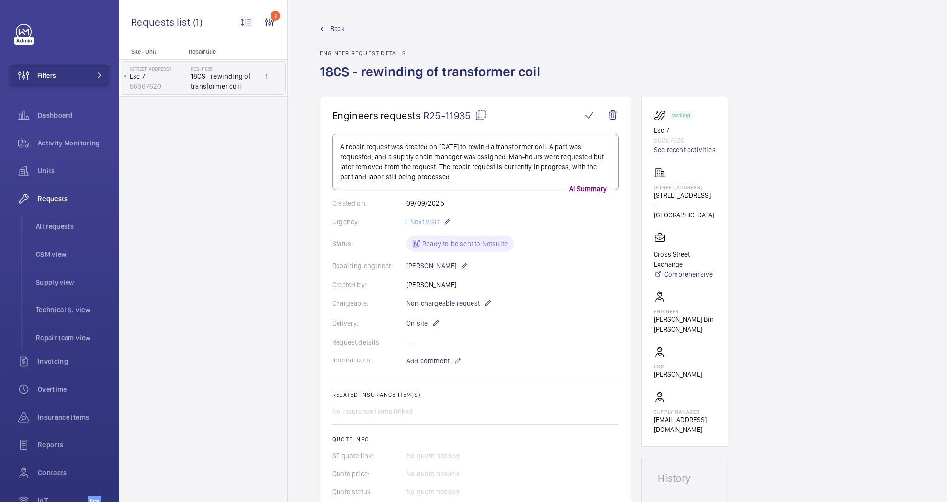
click at [54, 199] on span "Requests" at bounding box center [73, 199] width 71 height 10
click at [323, 27] on mat-icon at bounding box center [322, 29] width 4 height 4
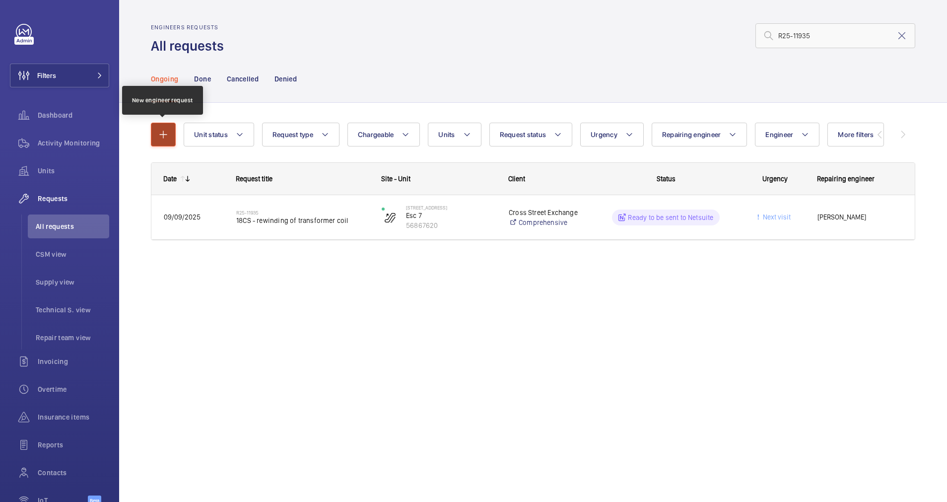
click at [168, 137] on mat-icon "button" at bounding box center [163, 135] width 12 height 12
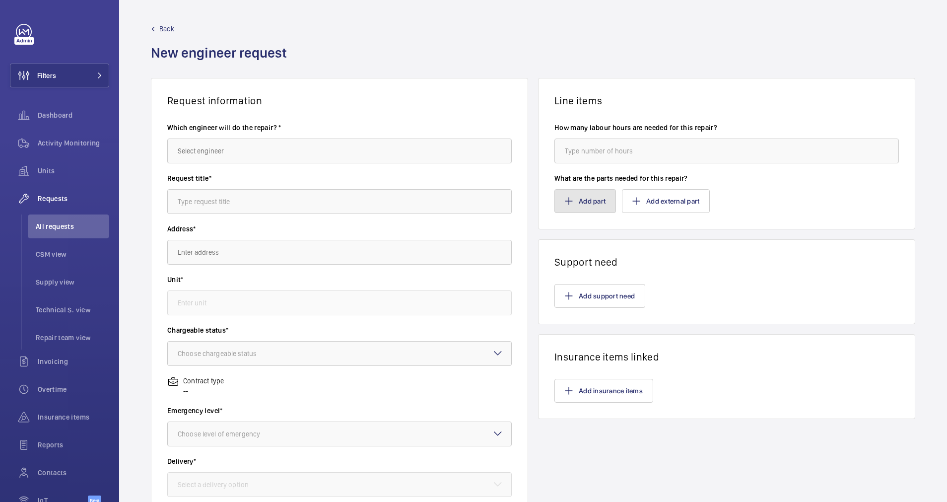
click at [584, 199] on button "Add part" at bounding box center [585, 201] width 62 height 24
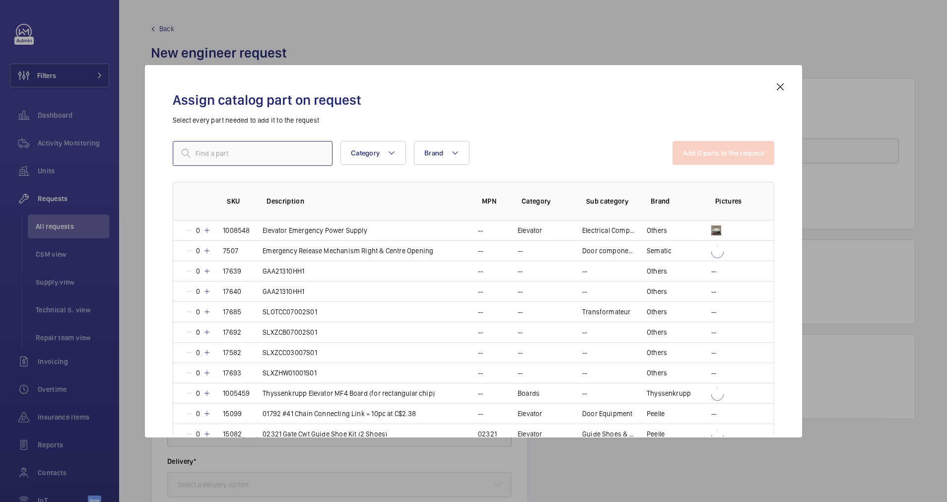
click at [232, 152] on input "text" at bounding box center [253, 153] width 160 height 25
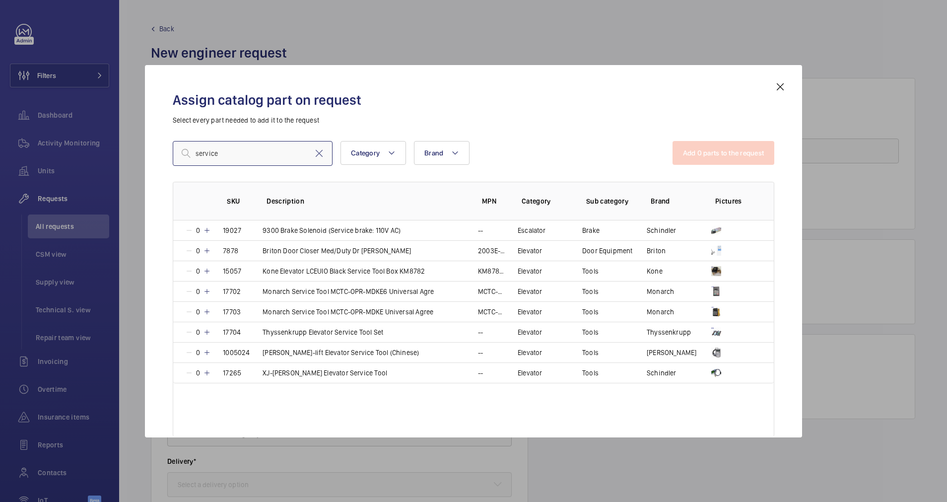
drag, startPoint x: 248, startPoint y: 153, endPoint x: 118, endPoint y: 153, distance: 130.0
click at [118, 153] on div "Assign catalog part on request Select every part needed to add it to the reques…" at bounding box center [473, 251] width 947 height 502
paste input "1008537"
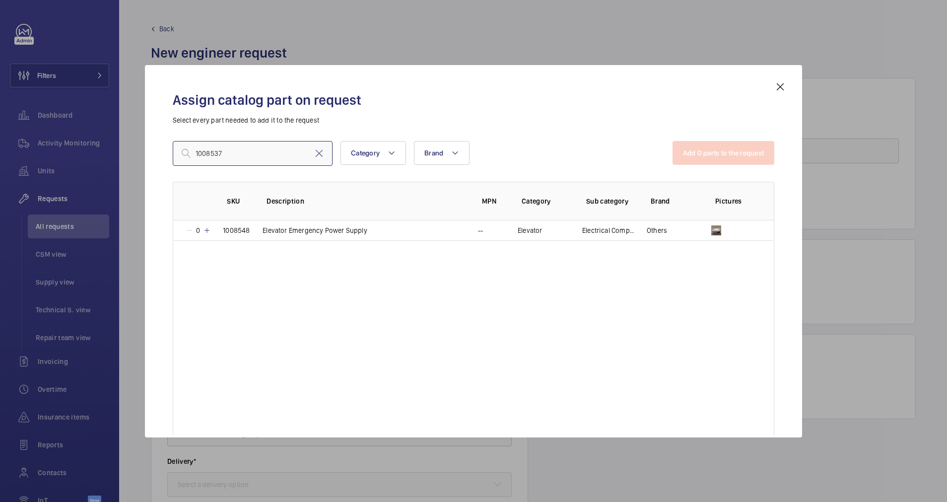
type input "1008537"
click at [778, 88] on mat-icon at bounding box center [780, 87] width 12 height 12
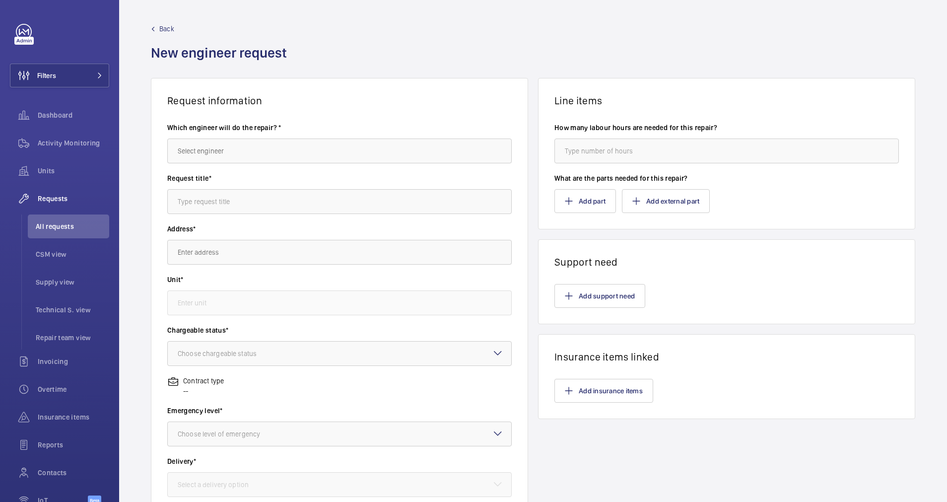
click at [154, 28] on mat-icon at bounding box center [153, 29] width 4 height 4
click at [164, 25] on span "Back" at bounding box center [166, 29] width 15 height 10
click at [167, 29] on span "Back" at bounding box center [166, 29] width 15 height 10
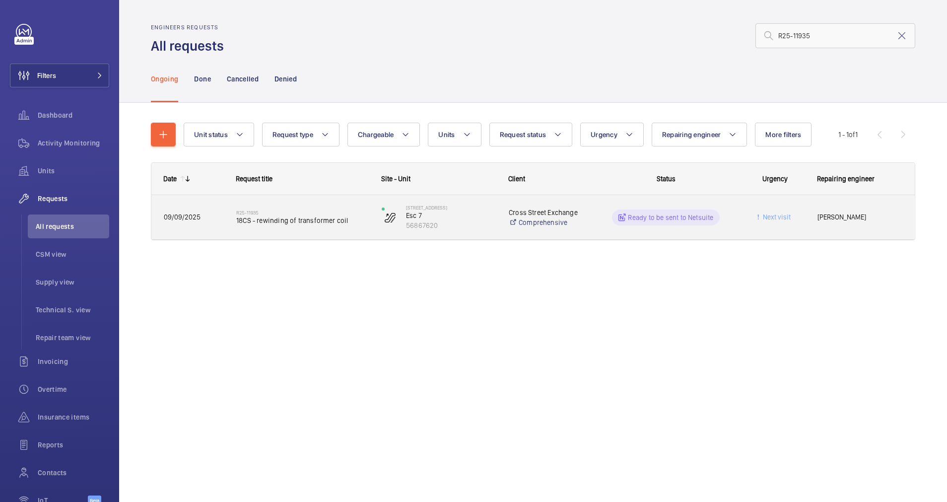
click at [219, 226] on div "09/09/2025" at bounding box center [187, 216] width 71 height 31
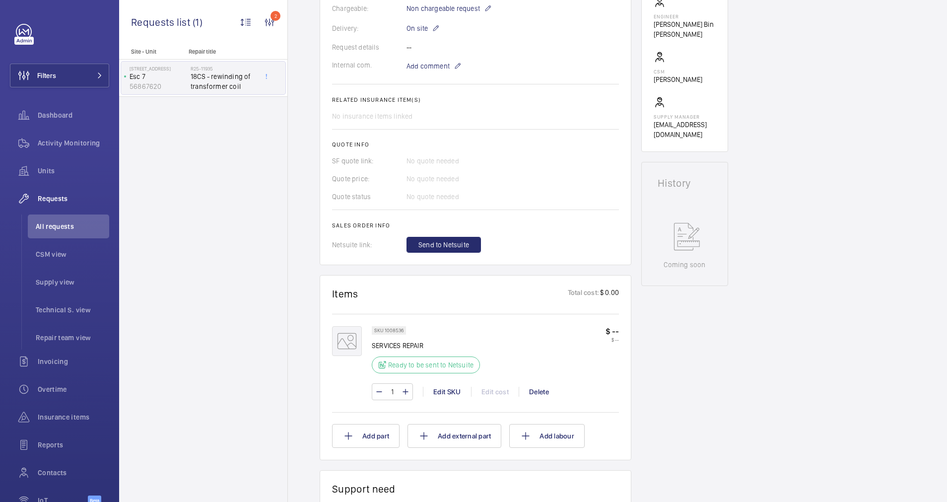
scroll to position [298, 0]
click at [455, 388] on div "Edit SKU" at bounding box center [447, 389] width 48 height 10
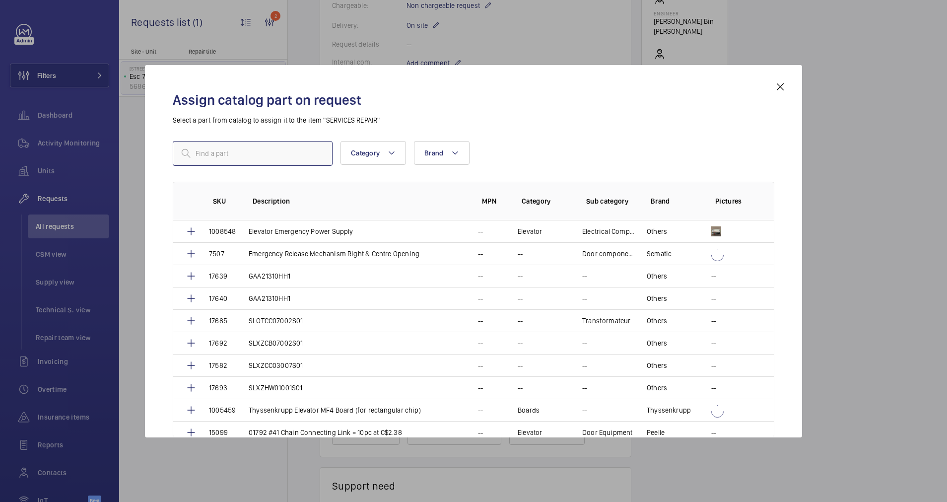
click at [213, 149] on input "text" at bounding box center [253, 153] width 160 height 25
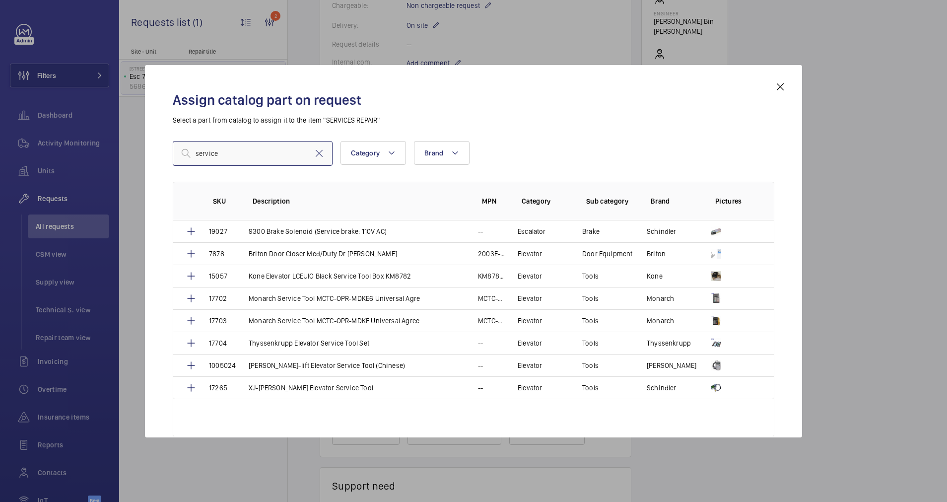
type input "service"
click at [780, 88] on mat-icon at bounding box center [780, 87] width 12 height 12
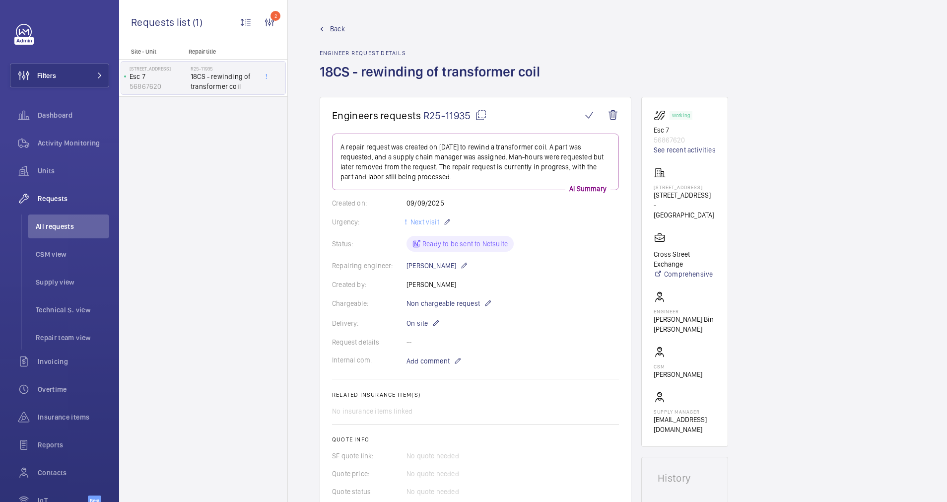
click at [343, 27] on span "Back" at bounding box center [337, 29] width 15 height 10
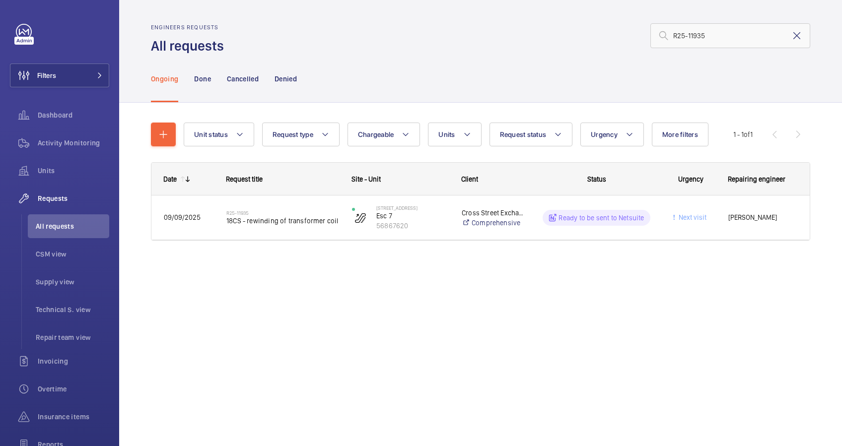
click at [788, 36] on mat-icon at bounding box center [796, 36] width 12 height 12
click at [698, 37] on input "text" at bounding box center [730, 35] width 160 height 25
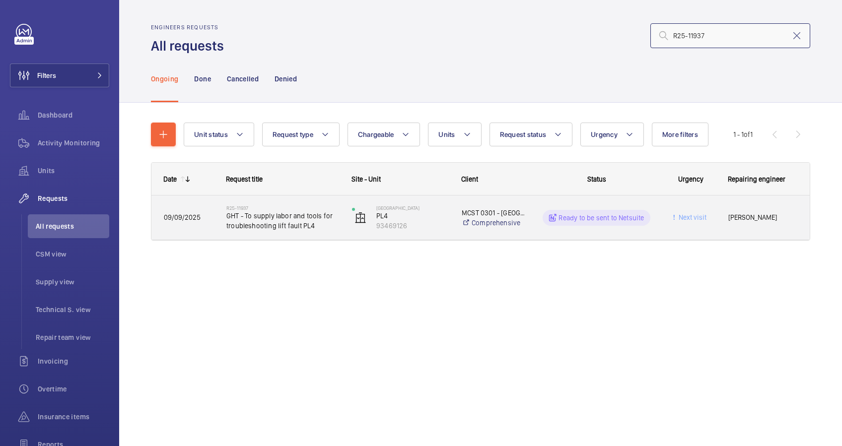
type input "R25-11937"
click at [335, 231] on div "R25-11937 GHT - To supply labor and tools for troubleshooting lift fault PL4" at bounding box center [282, 217] width 113 height 29
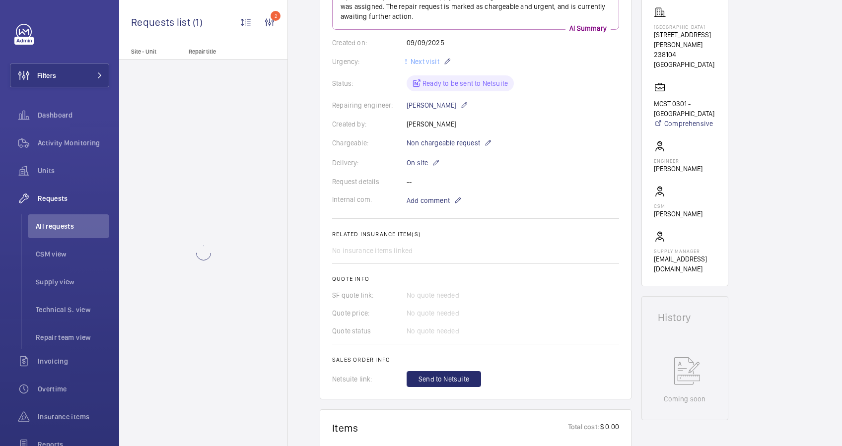
scroll to position [330, 0]
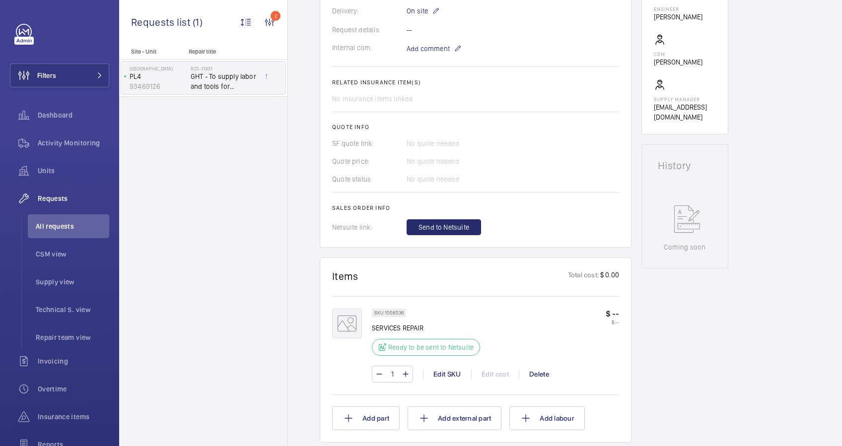
click at [350, 322] on mat-icon at bounding box center [347, 324] width 30 height 30
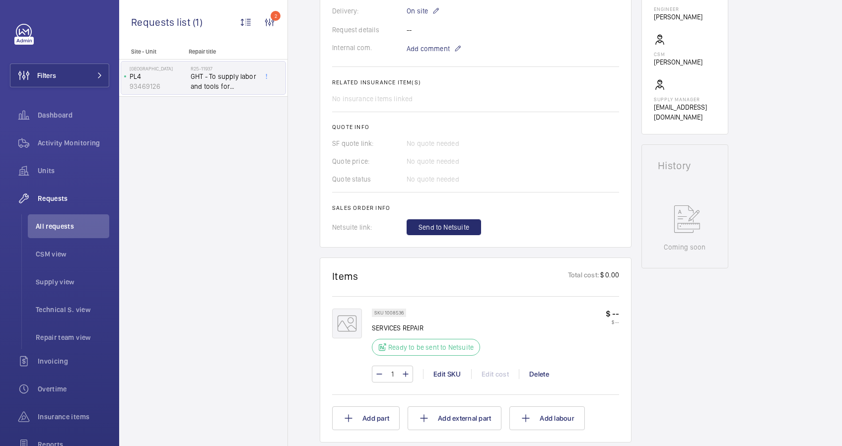
click at [350, 322] on mat-icon at bounding box center [347, 324] width 30 height 30
click at [452, 373] on div "Edit SKU" at bounding box center [447, 374] width 48 height 10
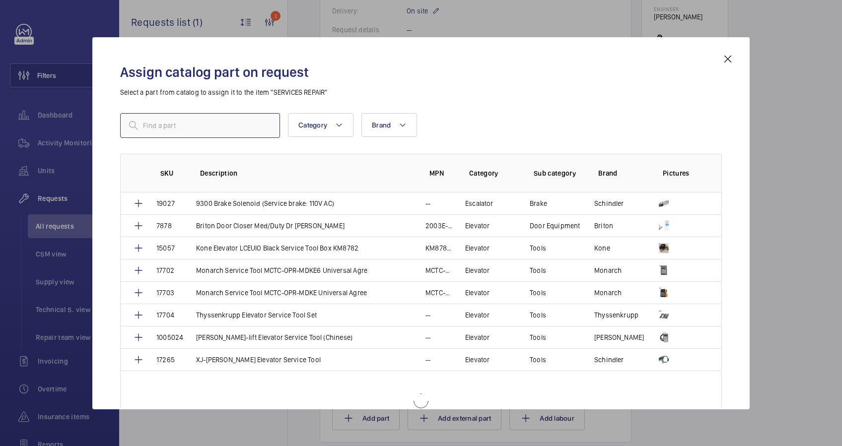
click at [172, 124] on input "text" at bounding box center [200, 125] width 160 height 25
type input "service"
click at [726, 60] on mat-icon at bounding box center [728, 59] width 12 height 12
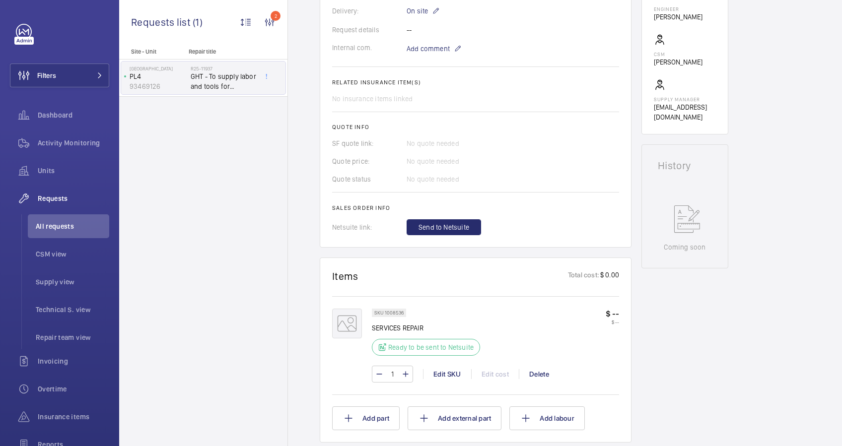
click at [725, 300] on div "Working PL4 93469126 See recent activities [GEOGRAPHIC_DATA] [STREET_ADDRESS][G…" at bounding box center [684, 298] width 87 height 1026
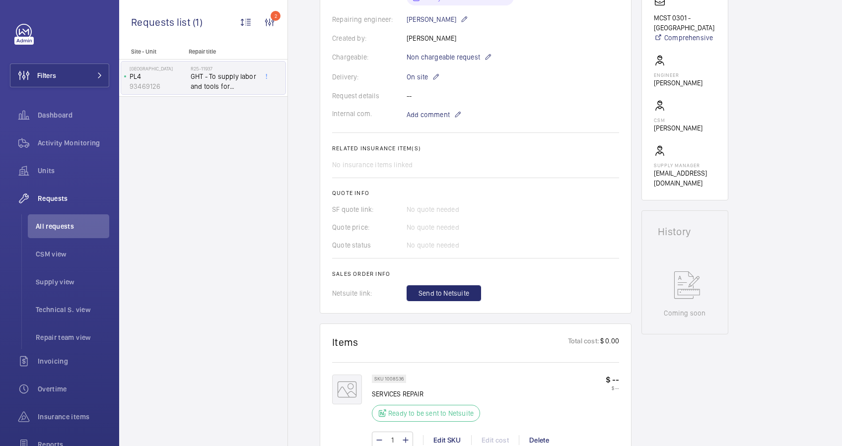
click at [788, 348] on div "Engineers requests R25-11937 The repair request was created on [DATE] by [PERSO…" at bounding box center [565, 380] width 554 height 1058
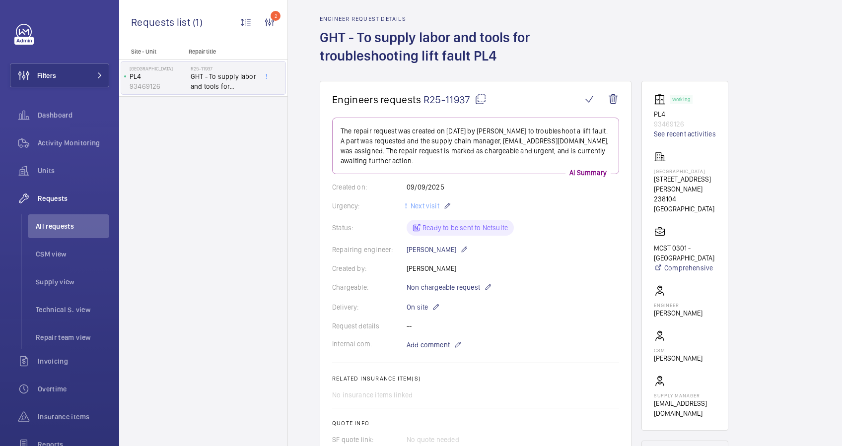
scroll to position [0, 0]
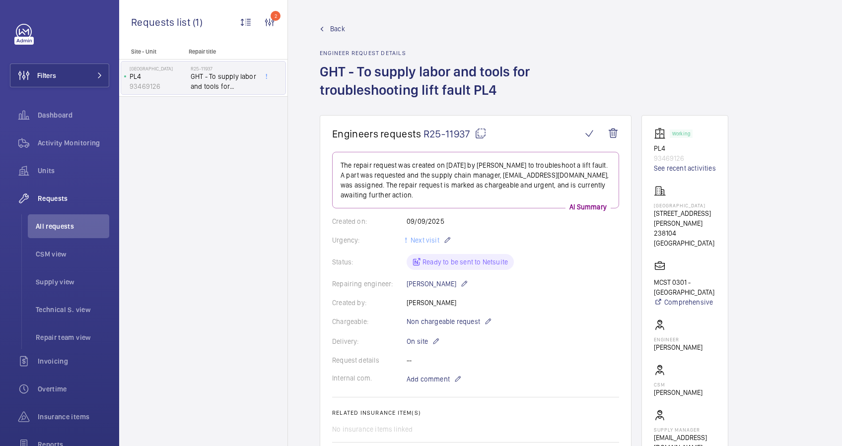
click at [320, 25] on link "Back" at bounding box center [476, 29] width 312 height 10
